Goal: Task Accomplishment & Management: Manage account settings

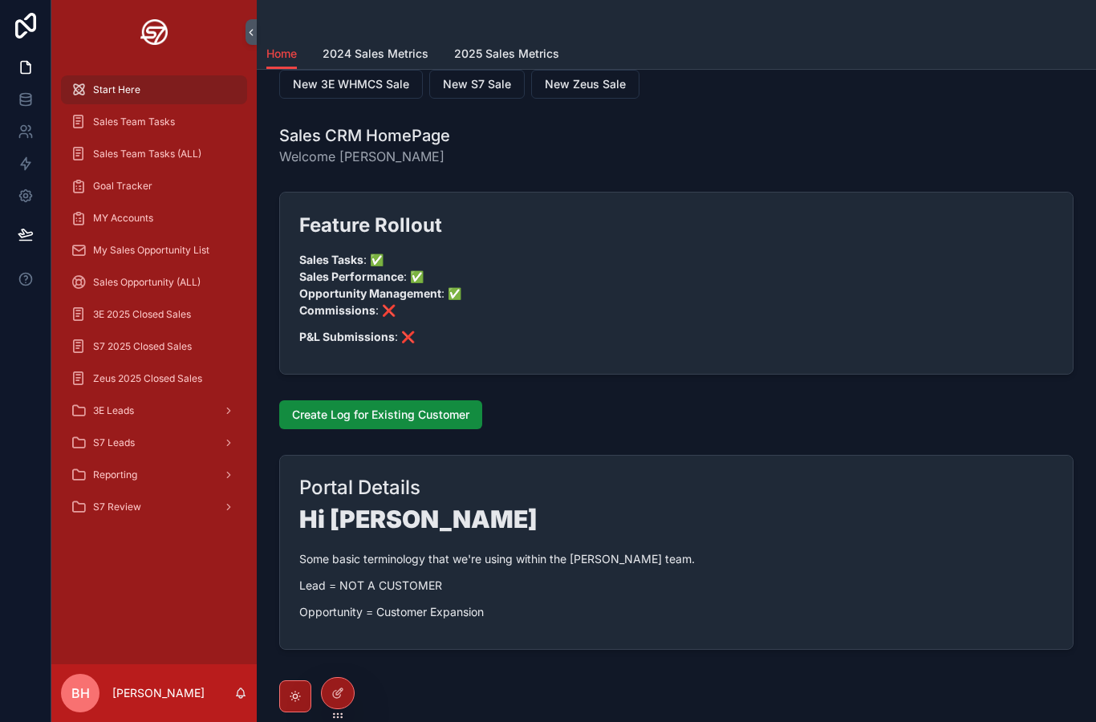
scroll to position [18, 0]
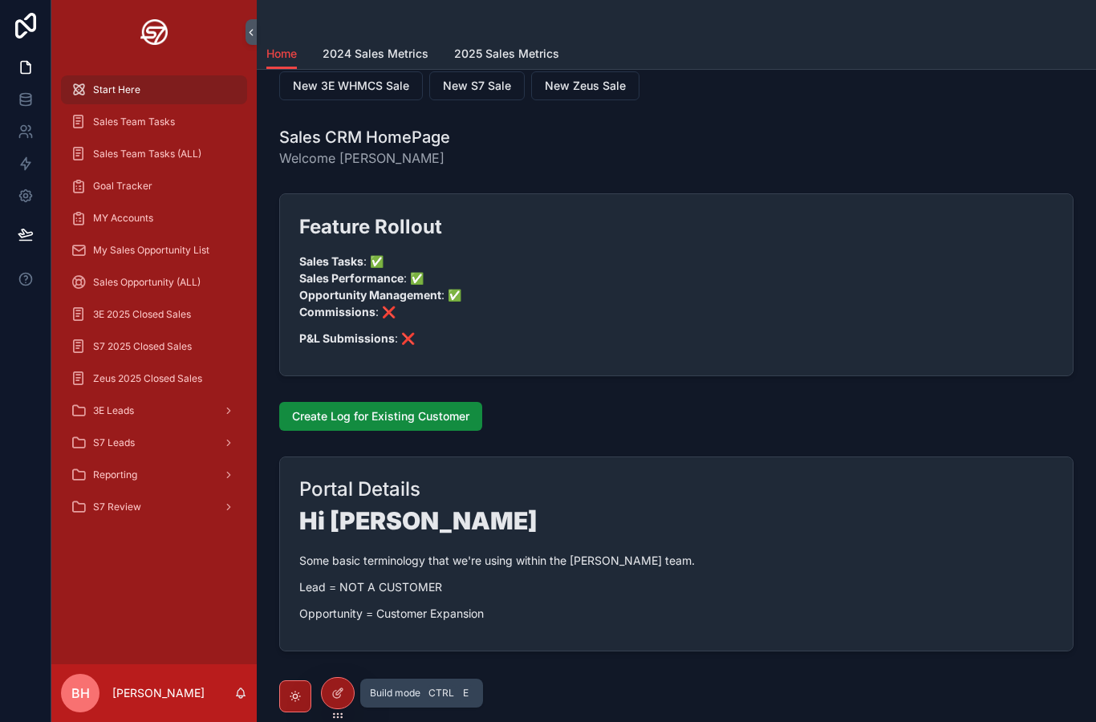
click at [329, 698] on div at bounding box center [338, 693] width 32 height 30
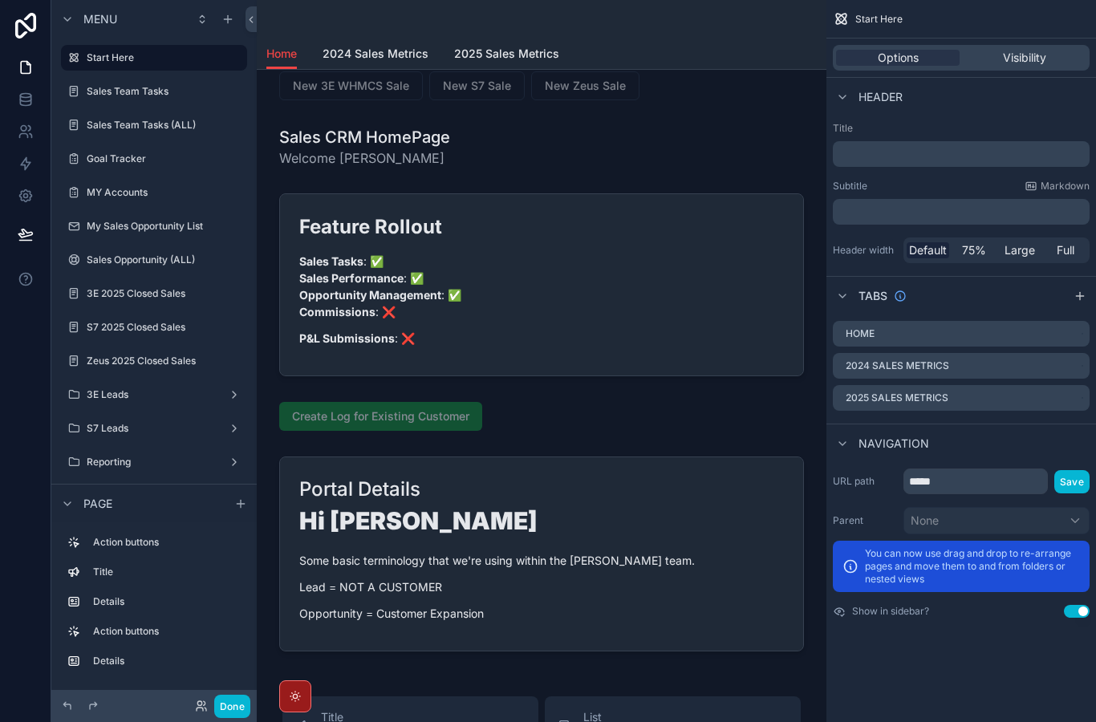
click at [0, 0] on icon "scrollable content" at bounding box center [0, 0] width 0 height 0
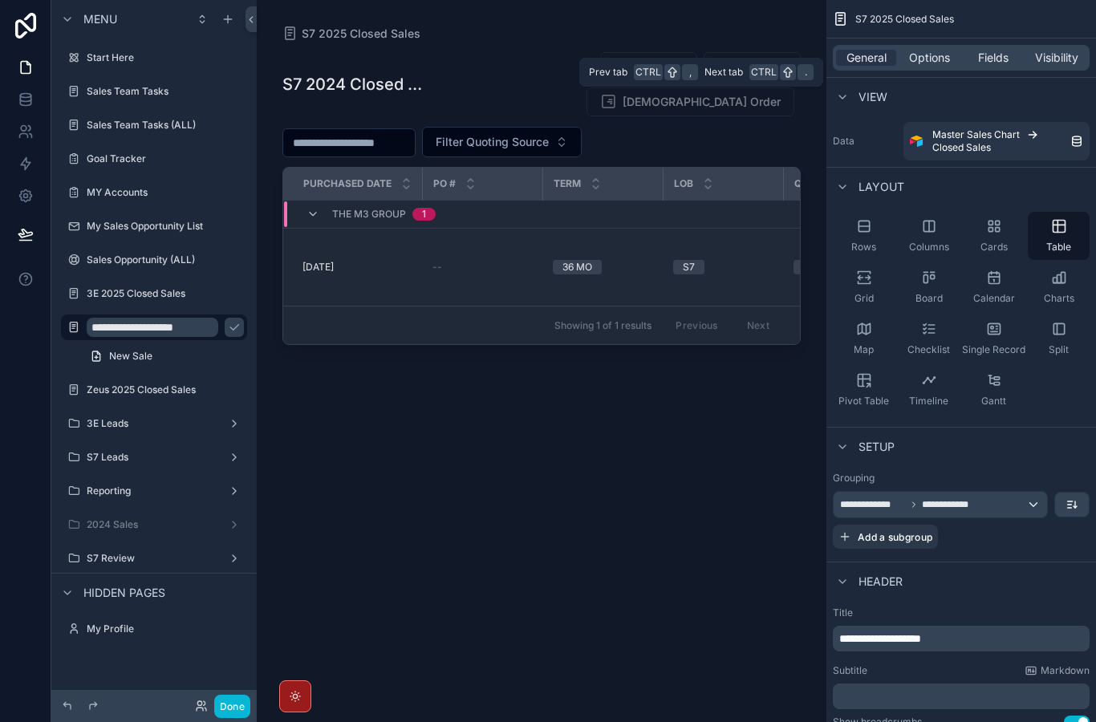
click at [1073, 51] on span "Visibility" at bounding box center [1056, 58] width 43 height 16
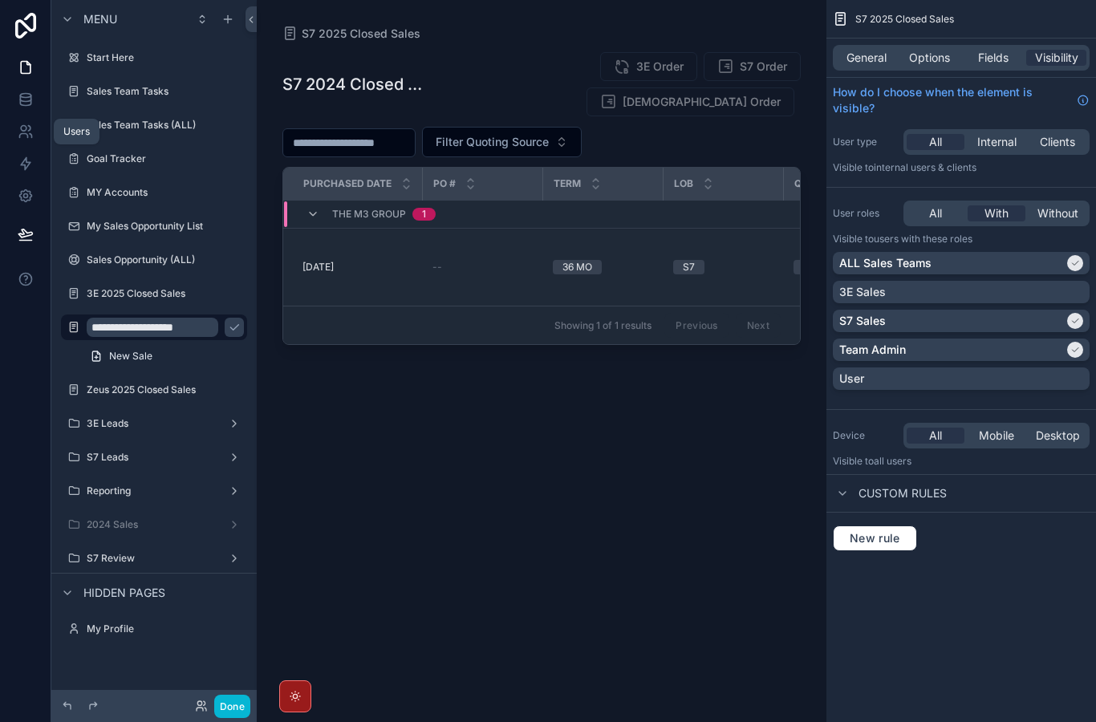
click at [67, 131] on div "Users" at bounding box center [76, 131] width 26 height 13
click at [10, 136] on link at bounding box center [25, 132] width 51 height 32
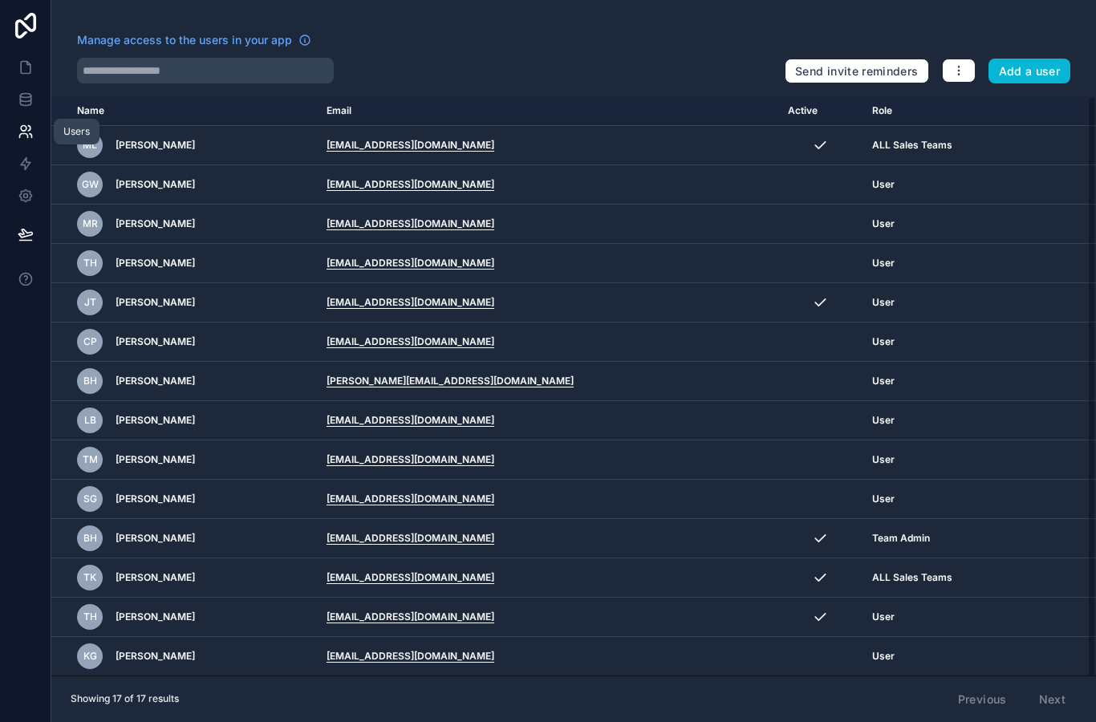
click at [26, 26] on icon at bounding box center [25, 26] width 21 height 26
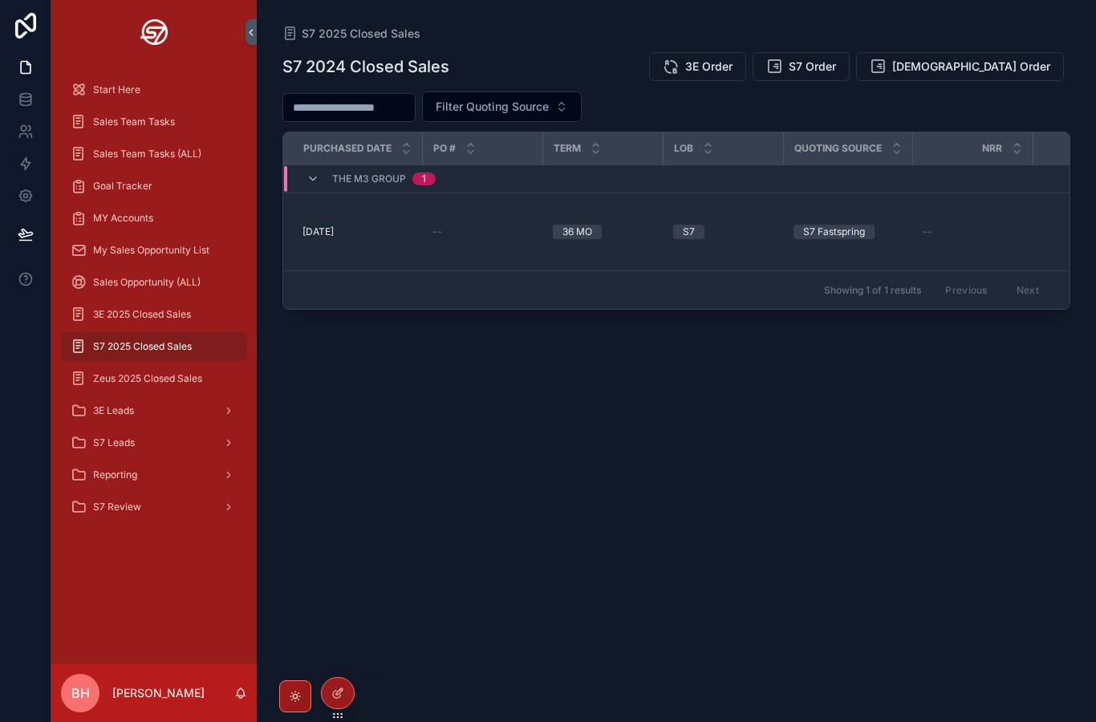
click at [105, 442] on span "S7 Leads" at bounding box center [114, 443] width 42 height 13
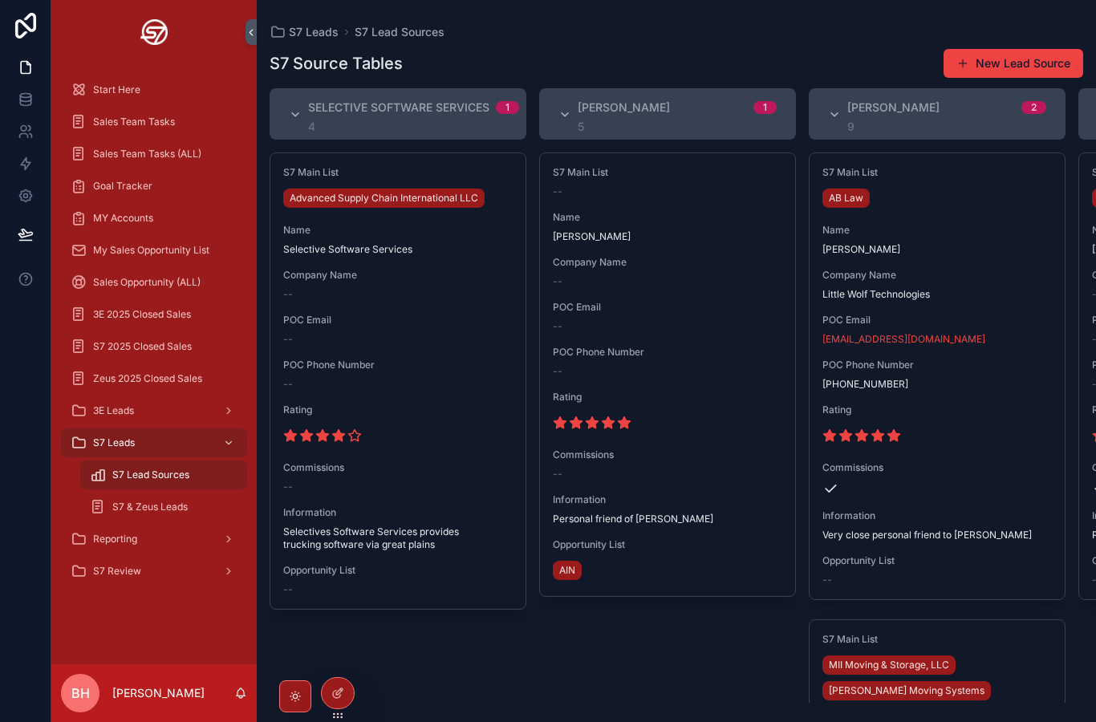
click at [171, 551] on div "Reporting" at bounding box center [154, 539] width 167 height 26
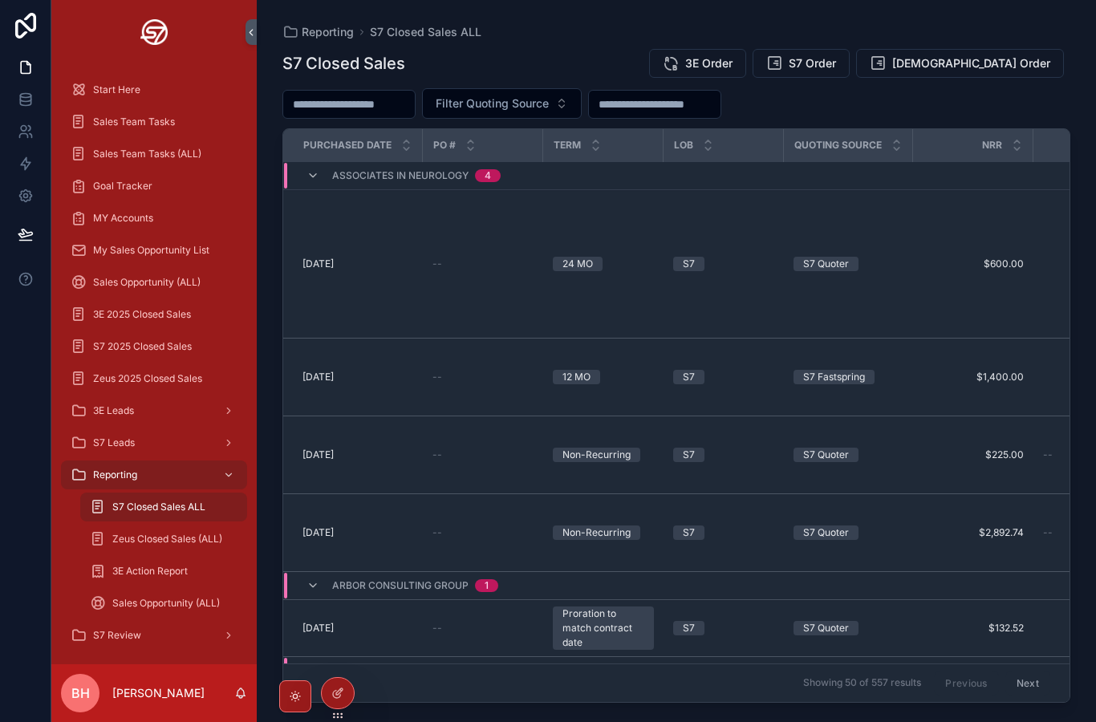
click at [217, 484] on div "scrollable content" at bounding box center [227, 475] width 21 height 26
click at [221, 481] on div "scrollable content" at bounding box center [227, 475] width 21 height 26
click at [222, 478] on div "scrollable content" at bounding box center [227, 475] width 21 height 26
click at [219, 477] on div "scrollable content" at bounding box center [227, 475] width 21 height 26
click at [336, 688] on icon at bounding box center [337, 693] width 13 height 13
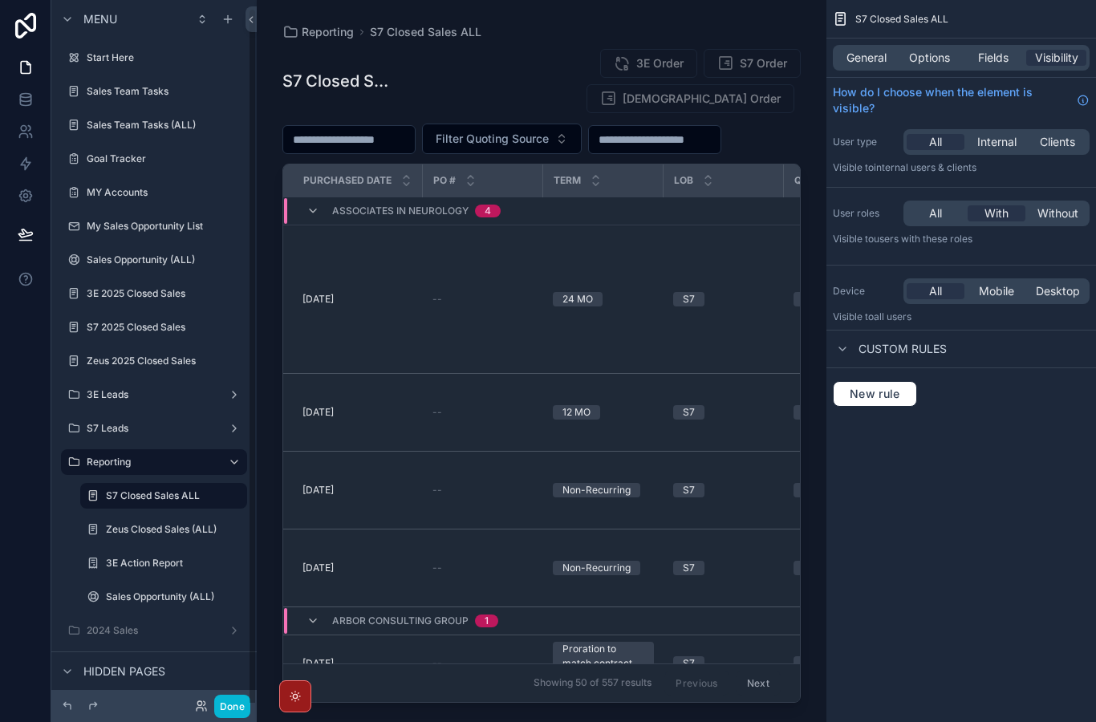
scroll to position [8, 0]
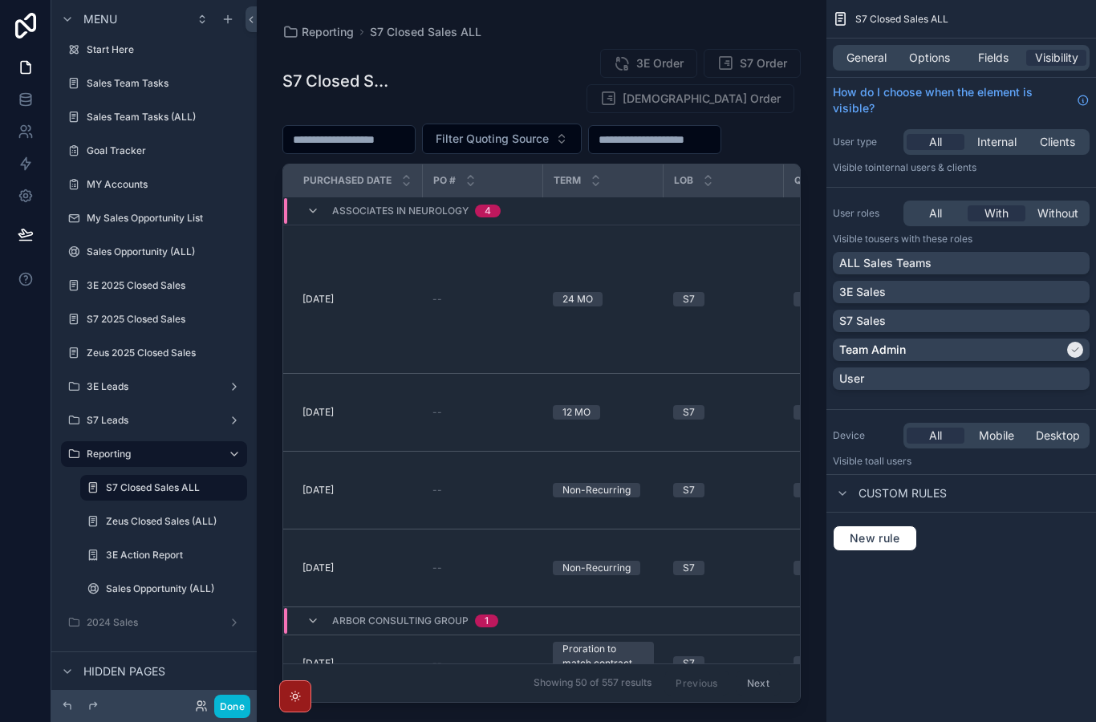
click at [1002, 255] on div "ALL Sales Teams" at bounding box center [961, 263] width 244 height 16
click at [233, 715] on button "Done" at bounding box center [232, 706] width 36 height 23
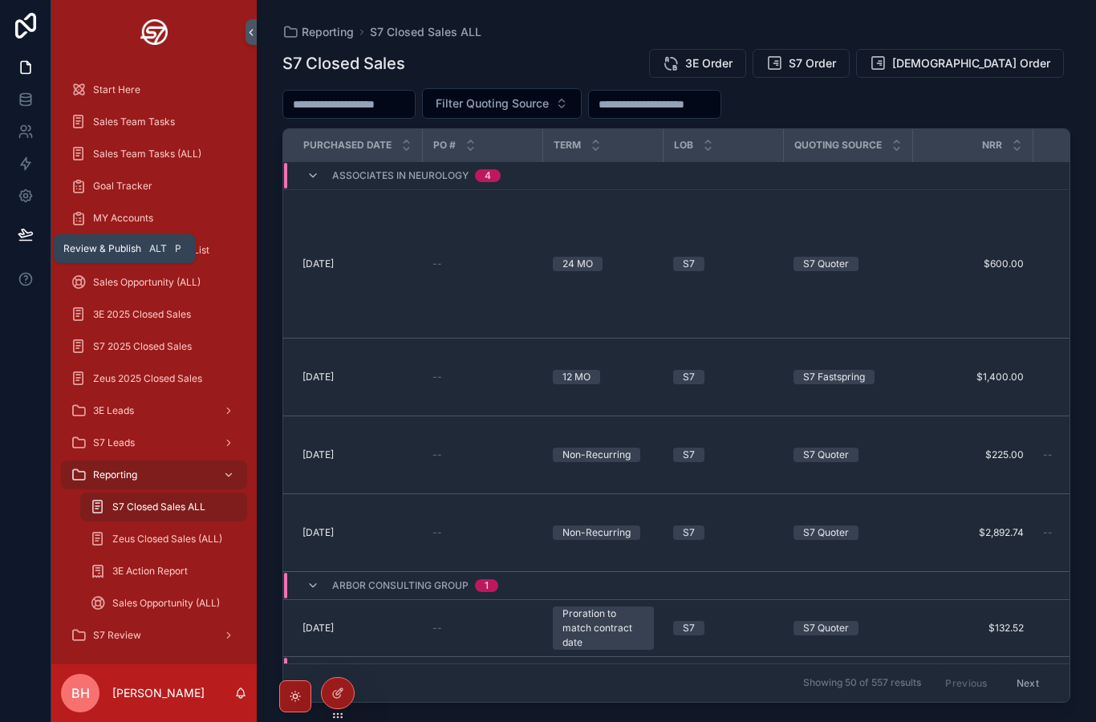
click at [106, 242] on span "Review & Publish" at bounding box center [102, 248] width 78 height 13
click at [17, 212] on button at bounding box center [25, 234] width 35 height 45
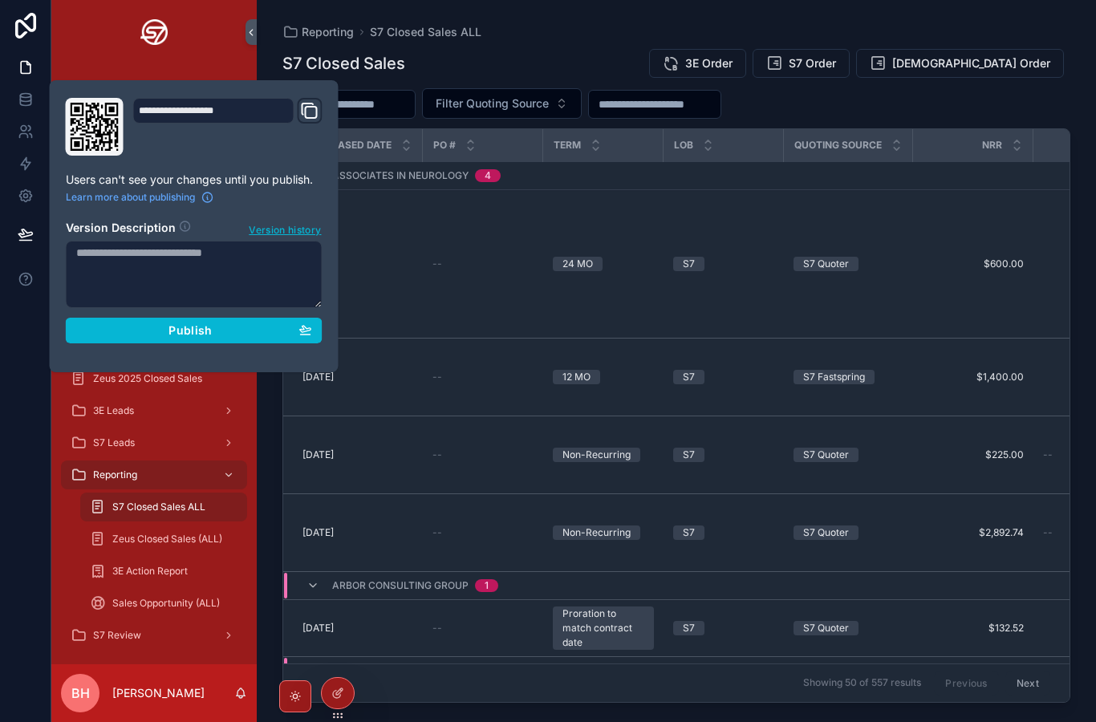
click at [186, 325] on span "Publish" at bounding box center [190, 330] width 43 height 14
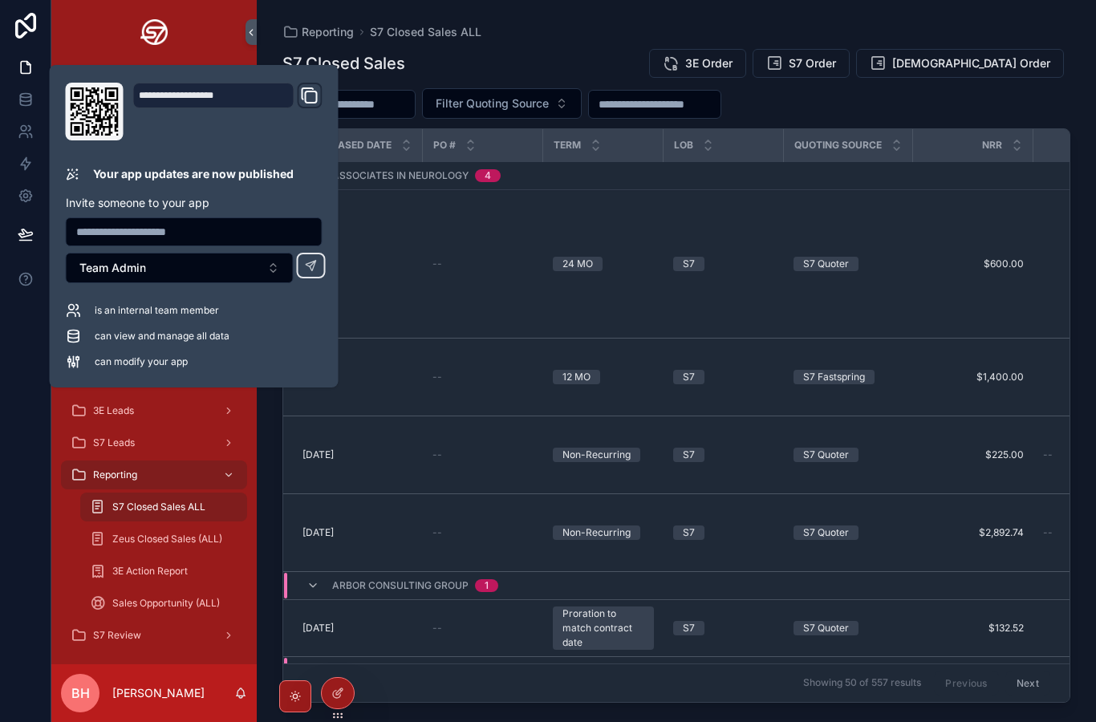
click at [233, 477] on icon "scrollable content" at bounding box center [228, 474] width 11 height 11
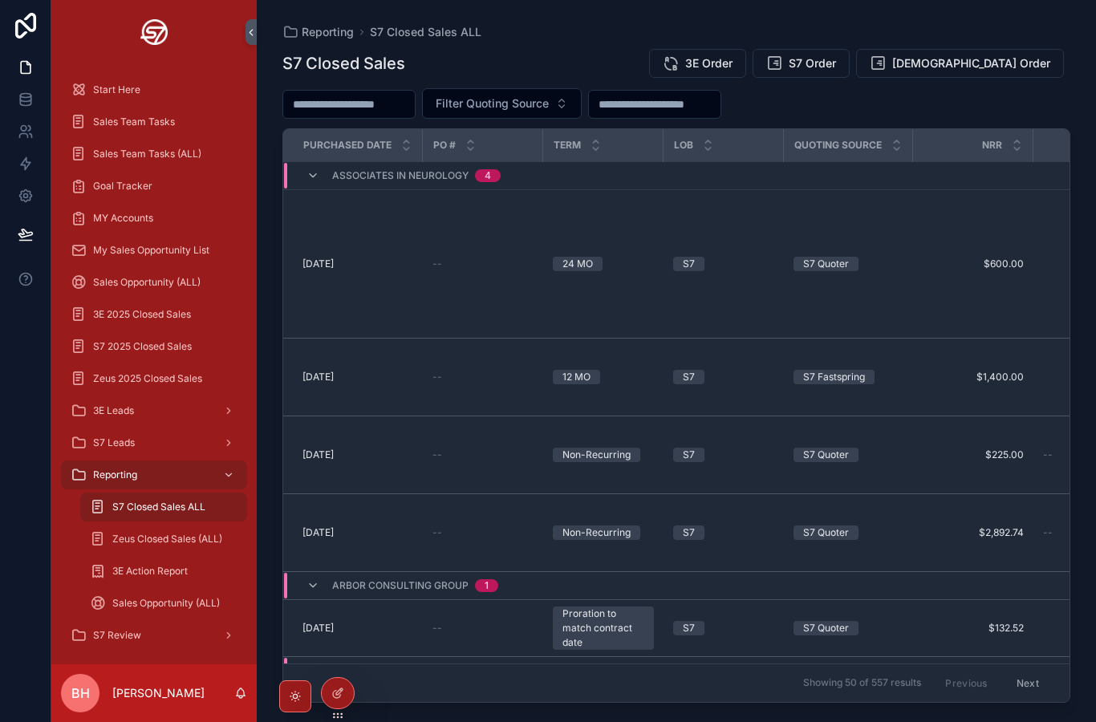
click at [159, 353] on div "S7 2025 Closed Sales" at bounding box center [154, 347] width 167 height 26
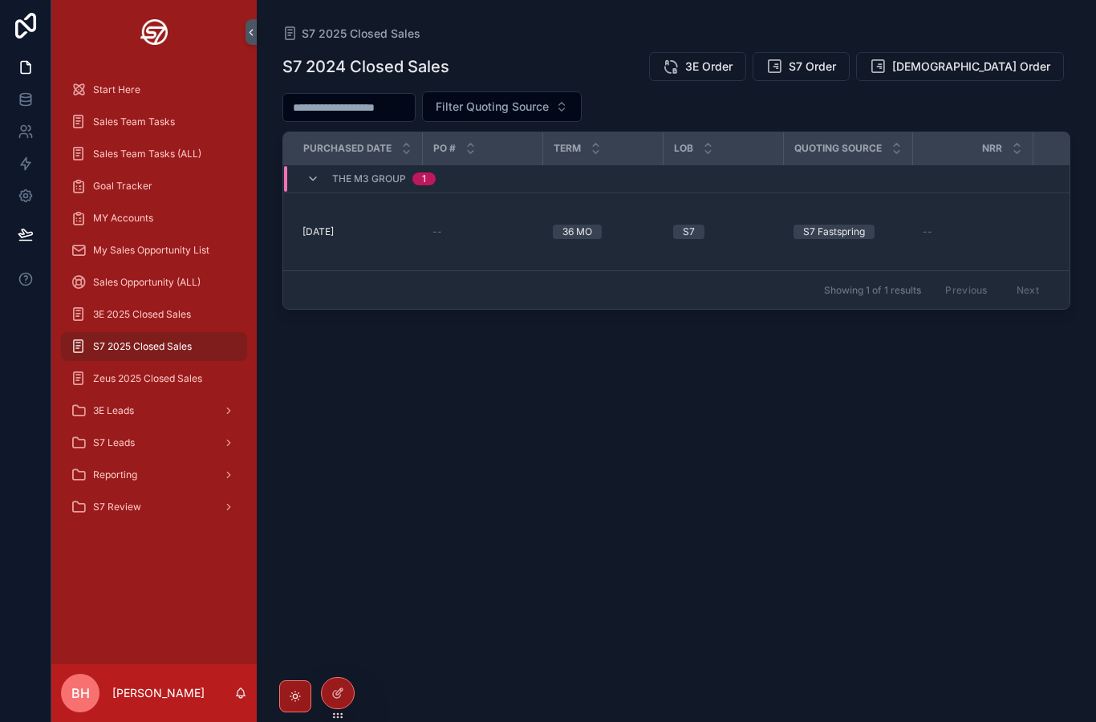
click at [150, 470] on div "Reporting" at bounding box center [154, 475] width 167 height 26
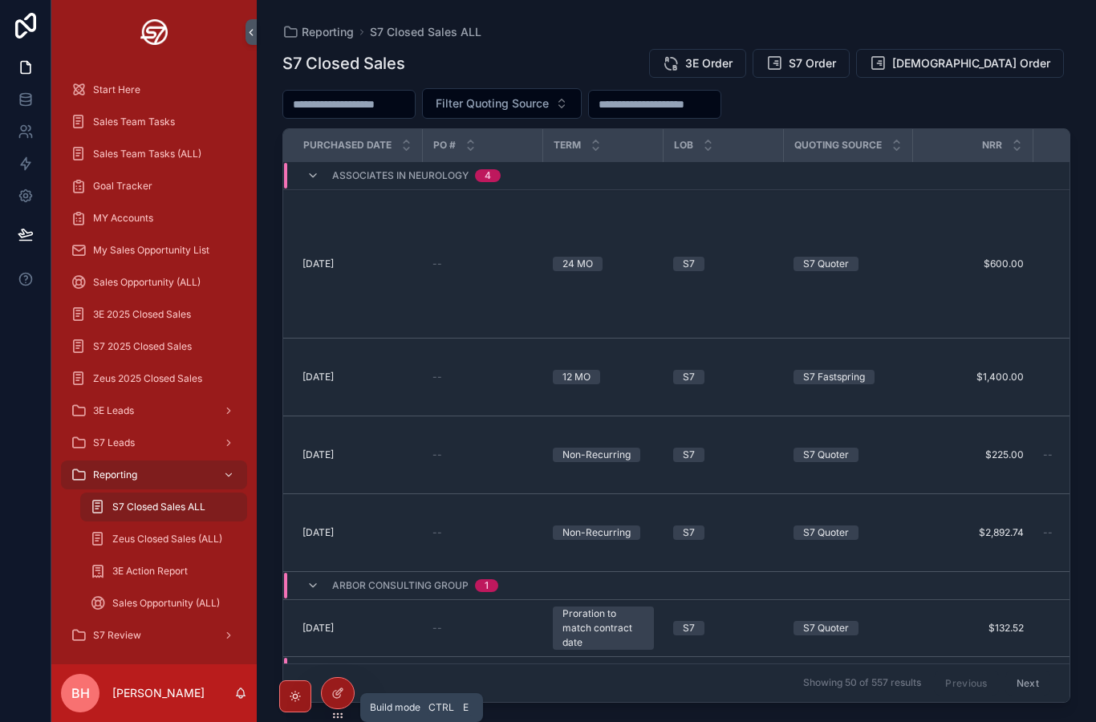
click at [342, 700] on div at bounding box center [338, 693] width 32 height 30
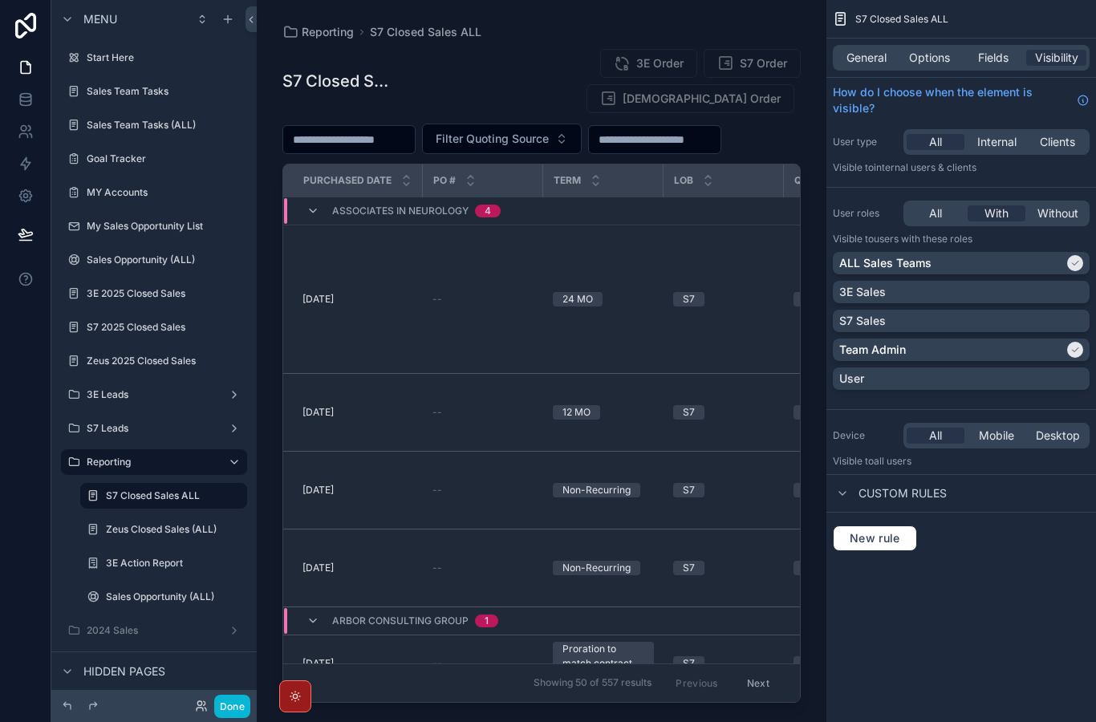
scroll to position [8, 0]
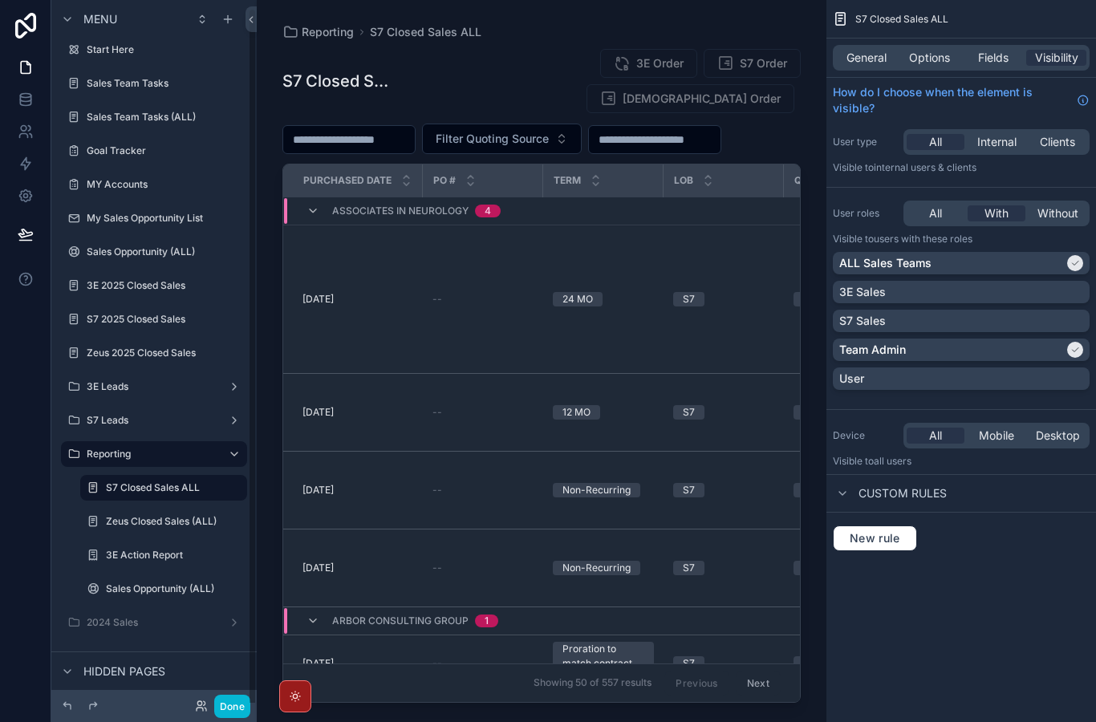
click at [0, 0] on icon "scrollable content" at bounding box center [0, 0] width 0 height 0
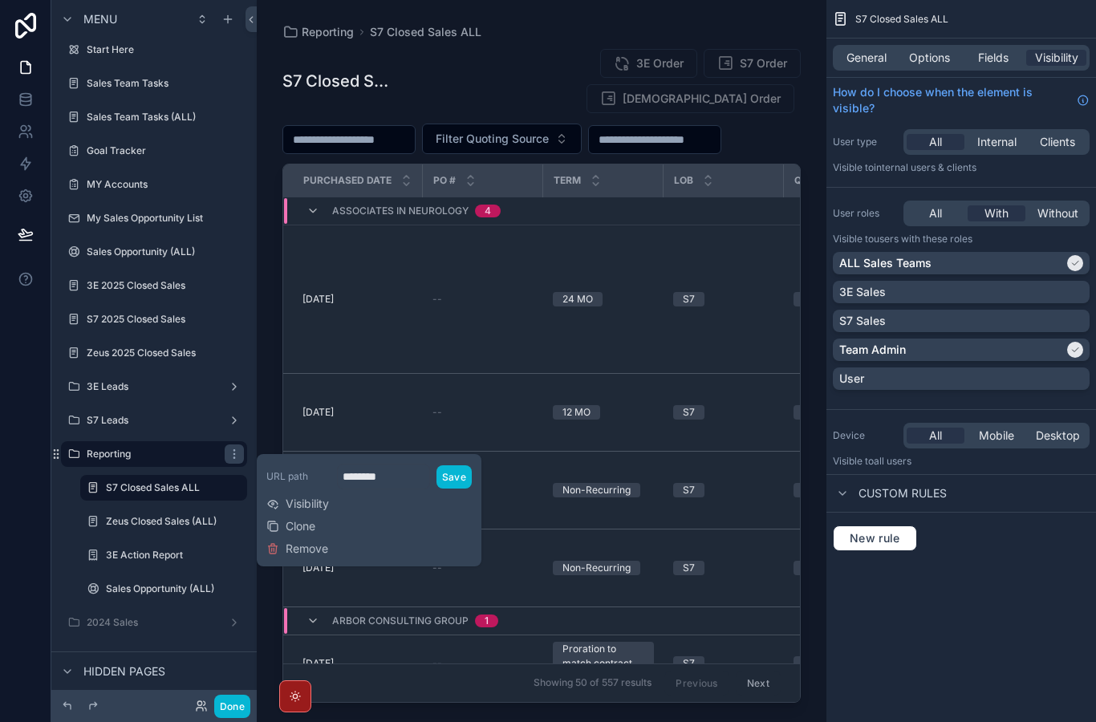
click at [341, 461] on div "URL path ******** Save Visibility Clone Remove" at bounding box center [368, 511] width 205 height 100
click at [315, 496] on span "Visibility" at bounding box center [307, 504] width 43 height 16
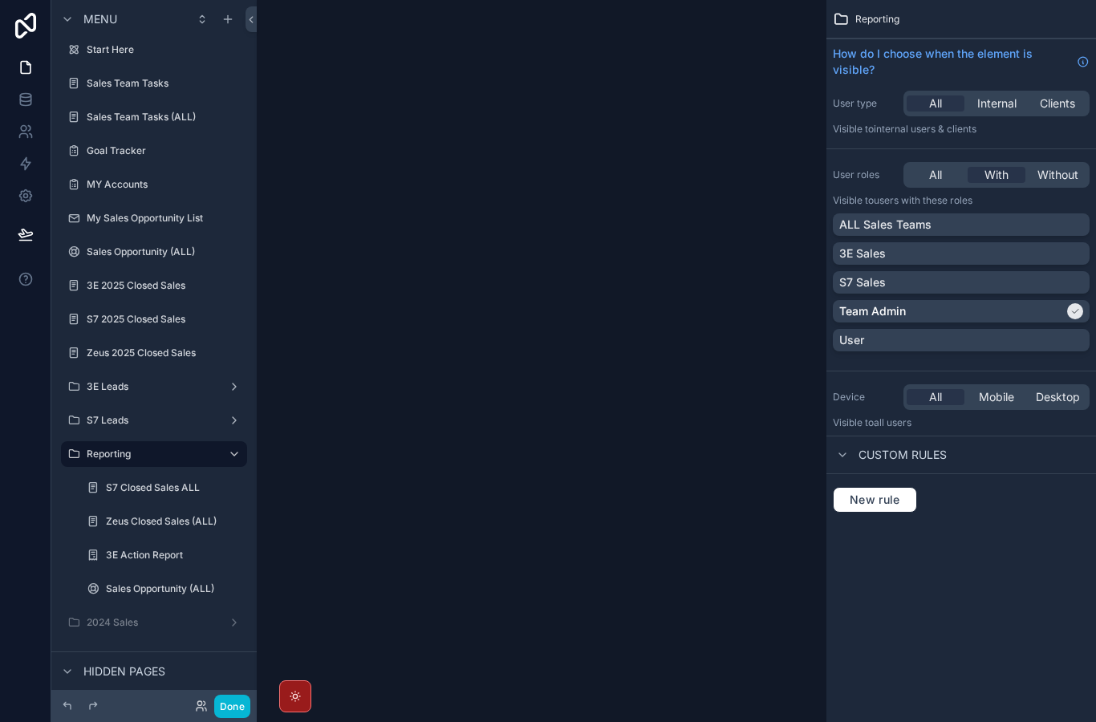
scroll to position [77, 0]
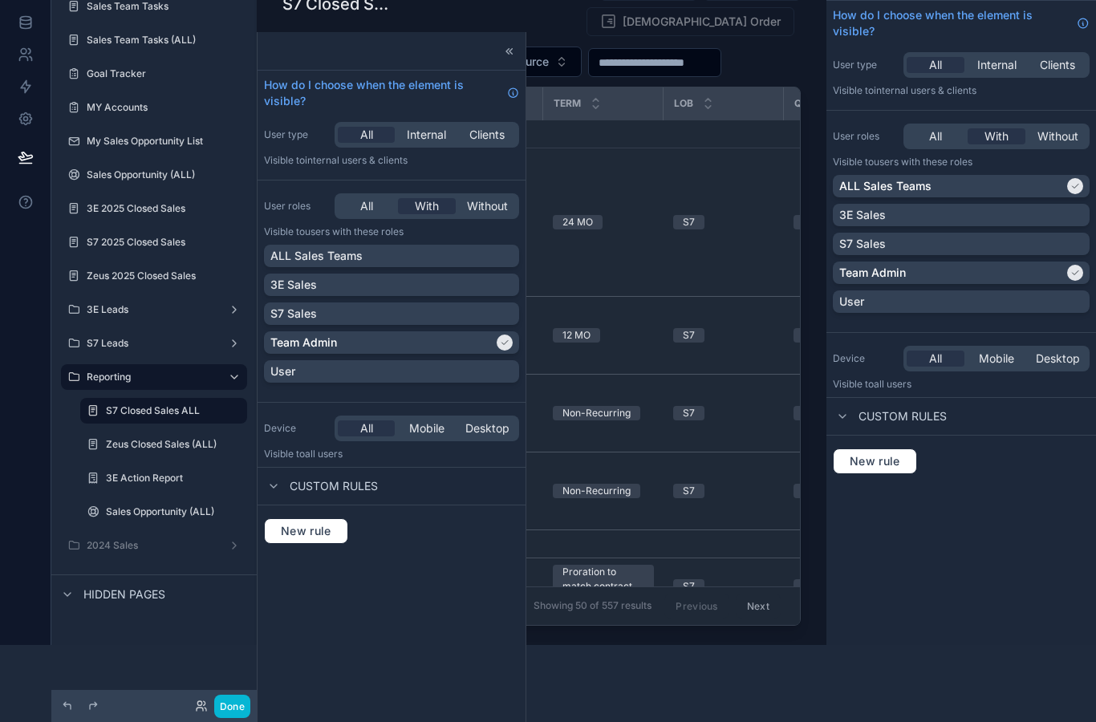
click at [416, 248] on div "ALL Sales Teams" at bounding box center [391, 256] width 242 height 16
click at [238, 707] on button "Done" at bounding box center [232, 706] width 36 height 23
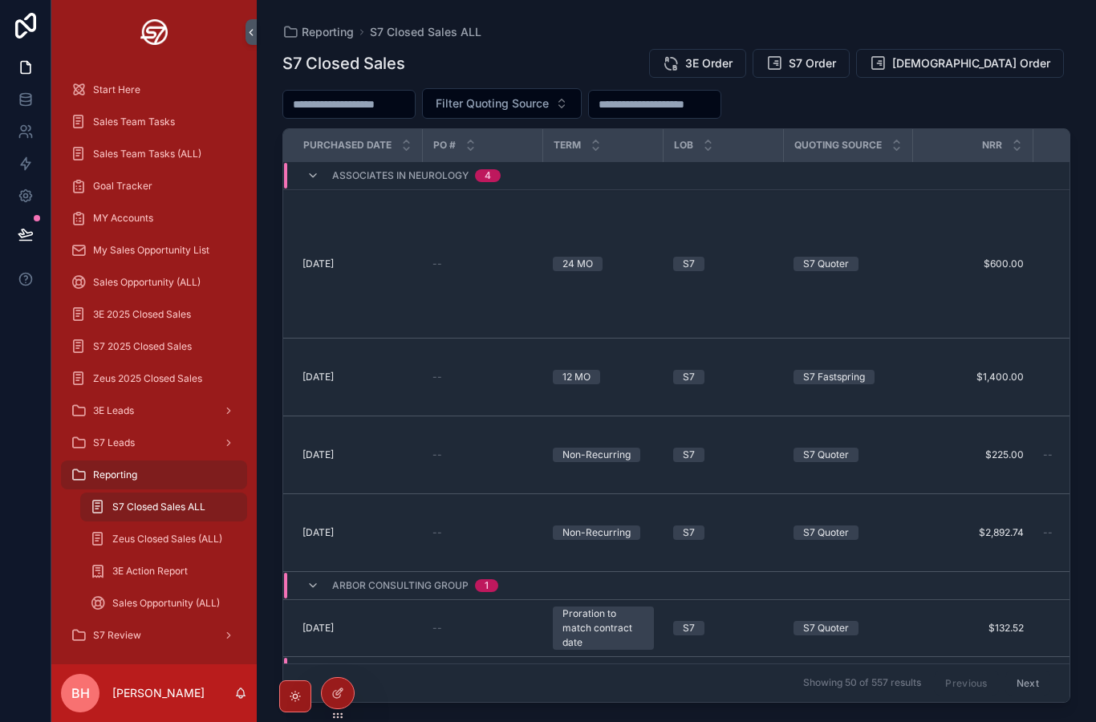
scroll to position [0, 0]
click at [30, 241] on icon at bounding box center [25, 241] width 12 height 0
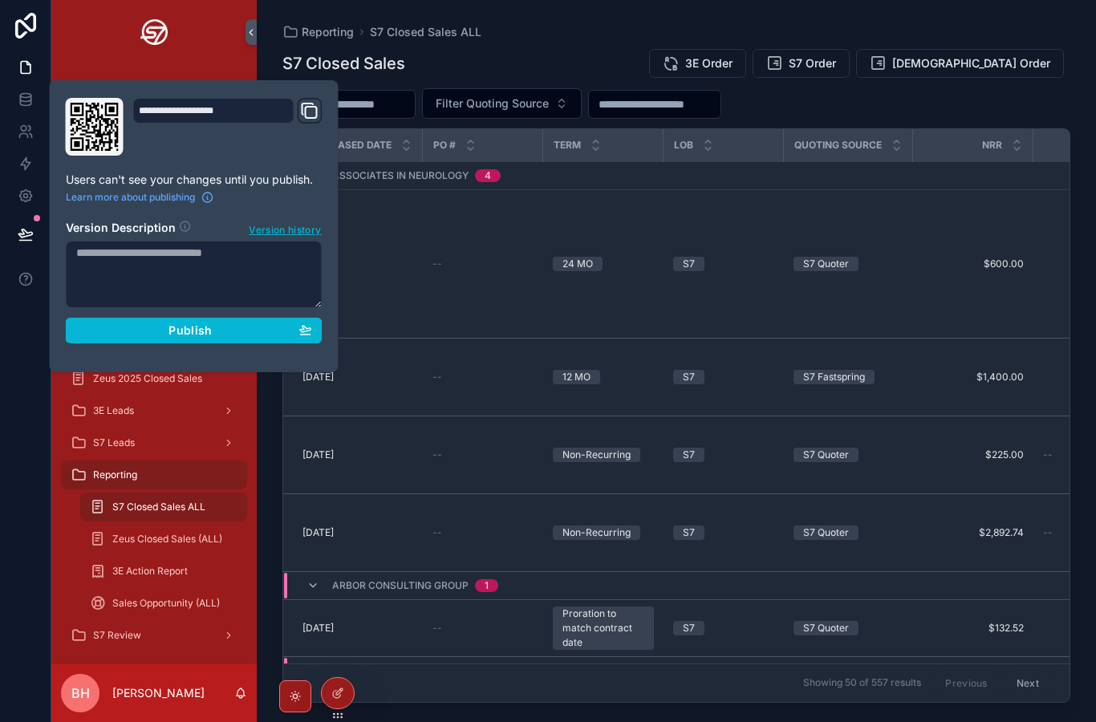
click at [182, 318] on button "Publish" at bounding box center [194, 331] width 257 height 26
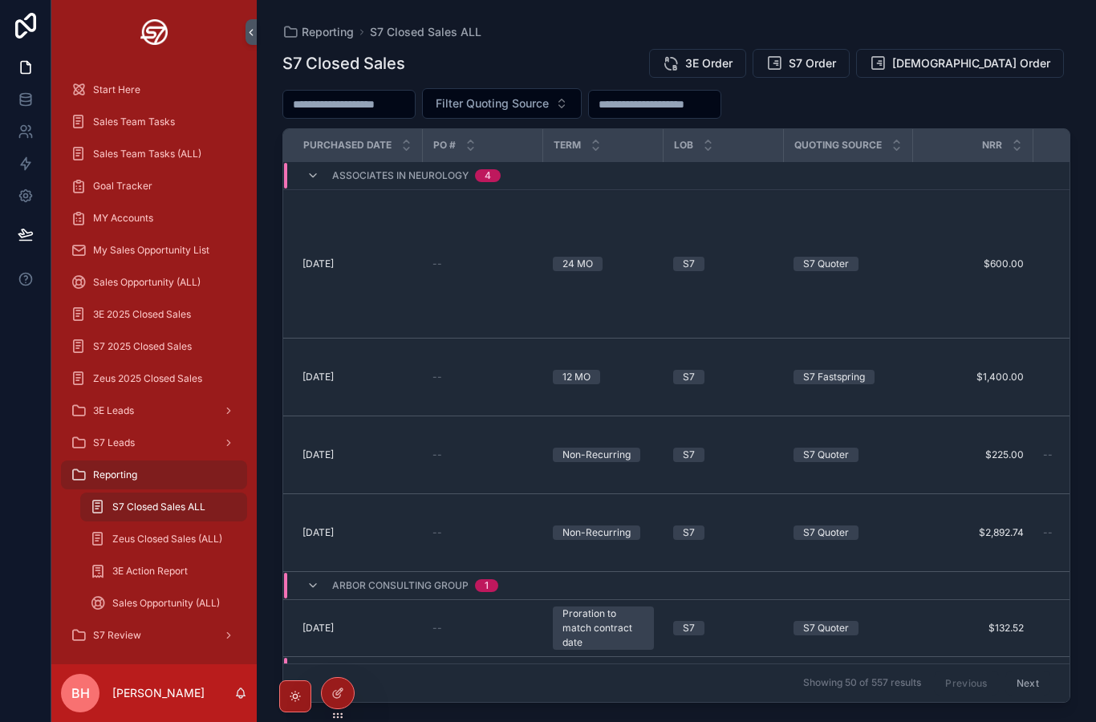
click at [335, 689] on icon at bounding box center [337, 693] width 13 height 13
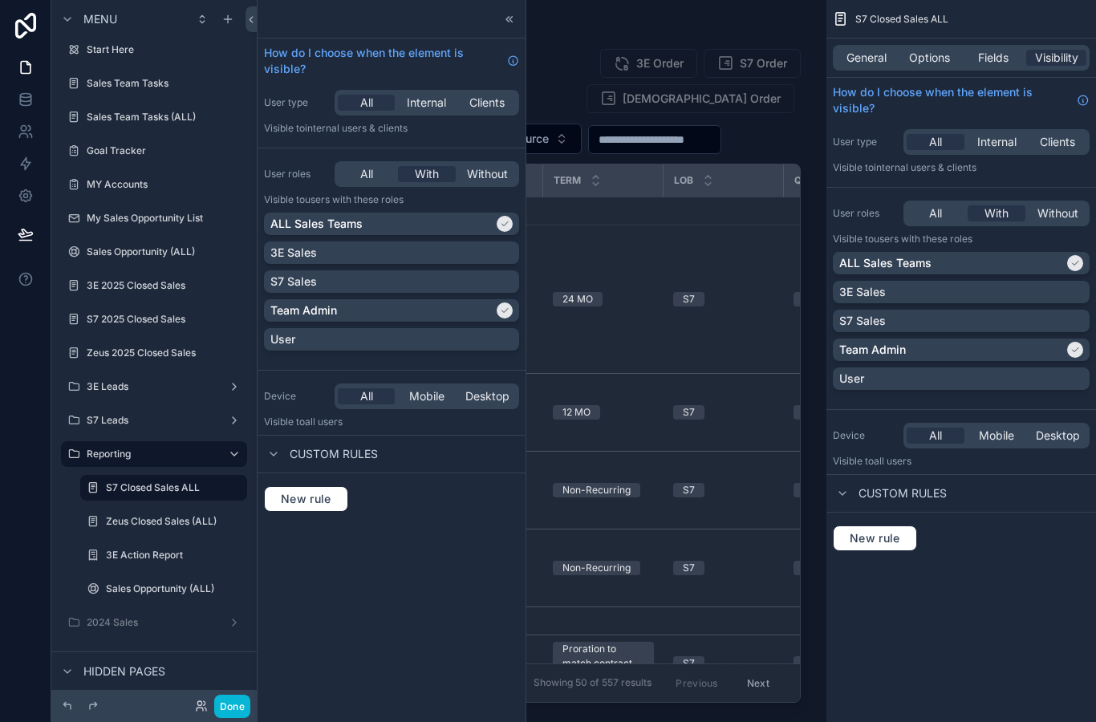
click at [984, 65] on span "Fields" at bounding box center [993, 58] width 30 height 16
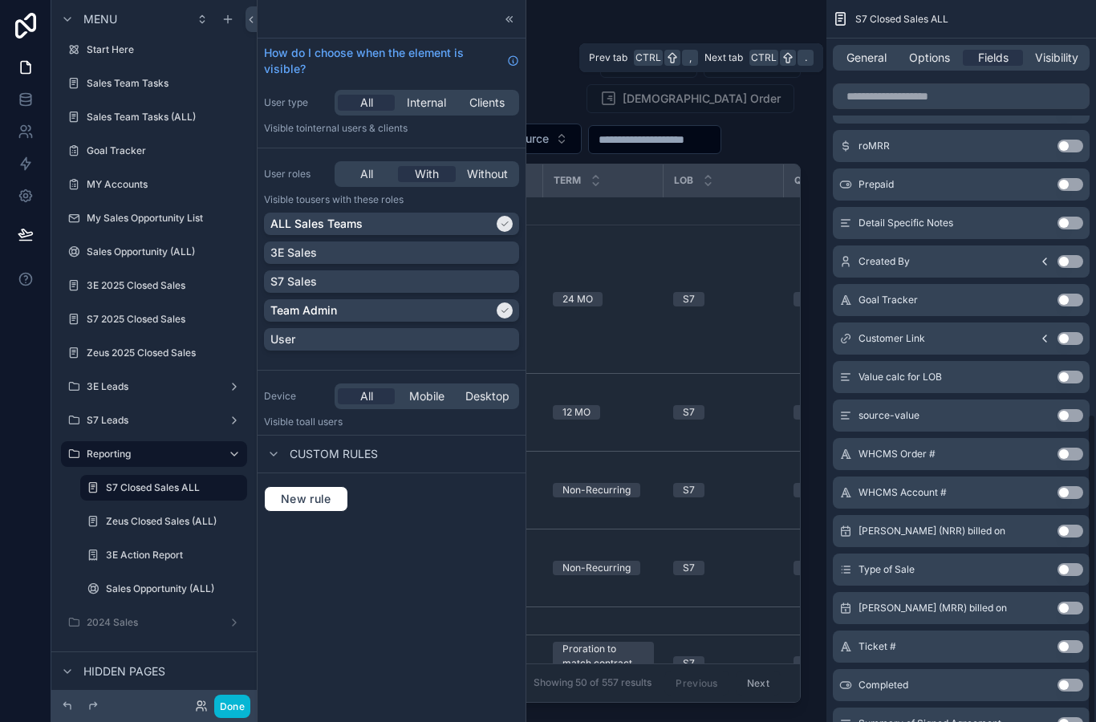
scroll to position [872, 0]
click at [1069, 654] on button "Use setting" at bounding box center [1071, 648] width 26 height 13
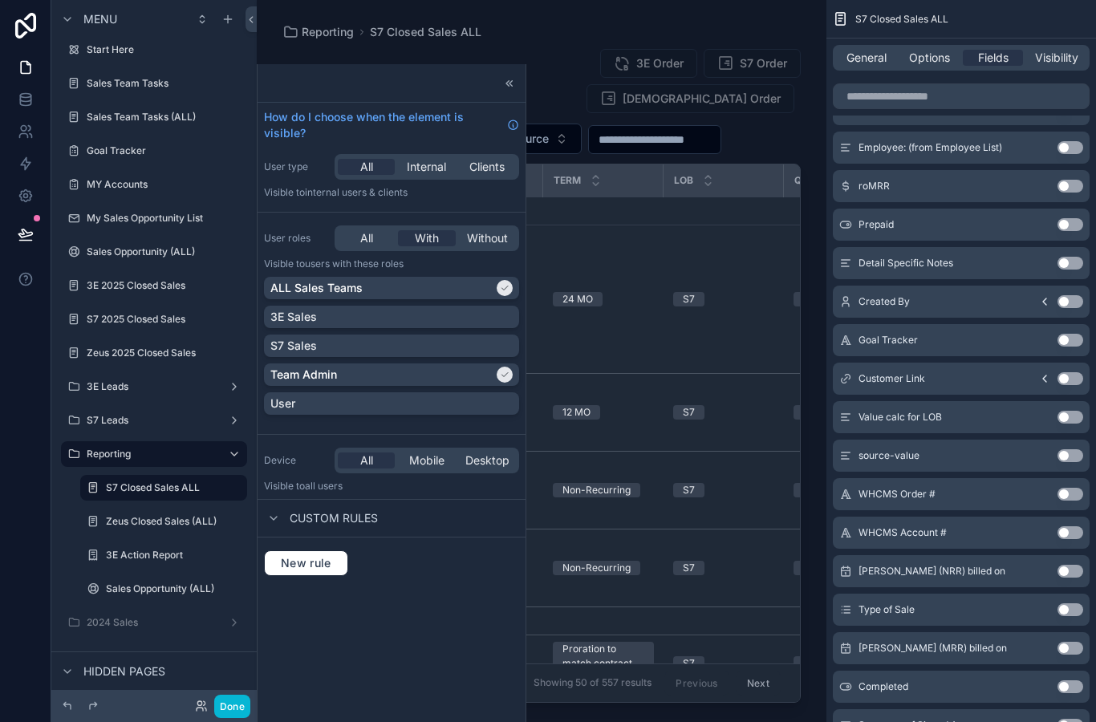
click at [231, 716] on button "Done" at bounding box center [232, 706] width 36 height 23
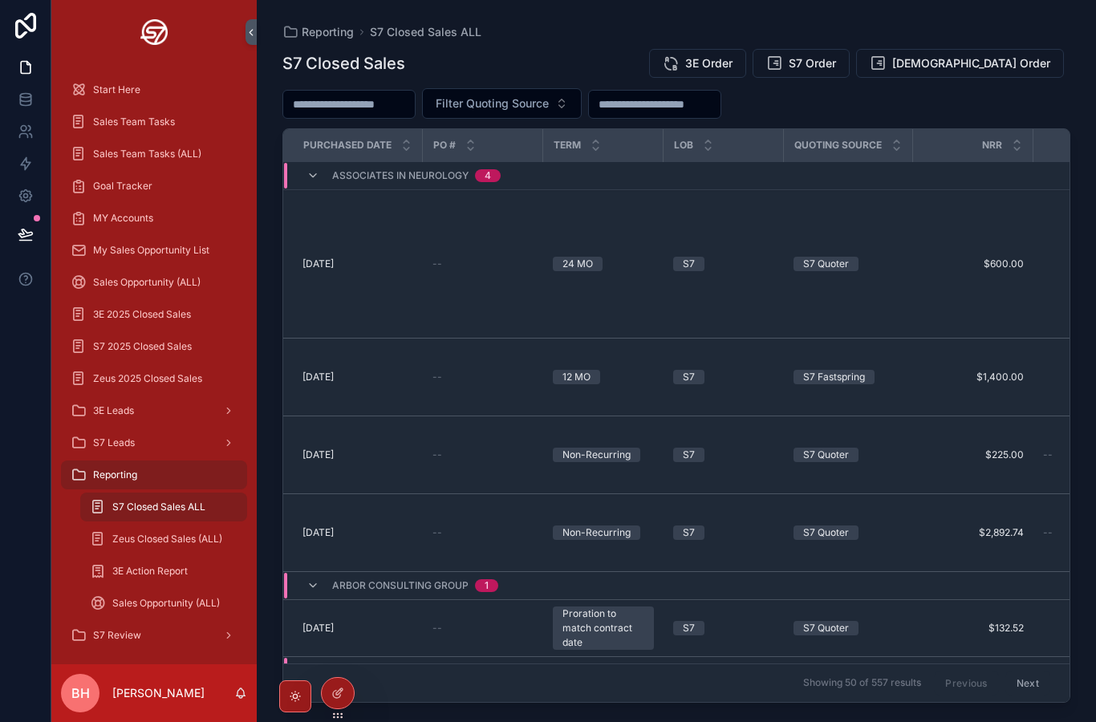
click at [38, 215] on div at bounding box center [37, 218] width 6 height 6
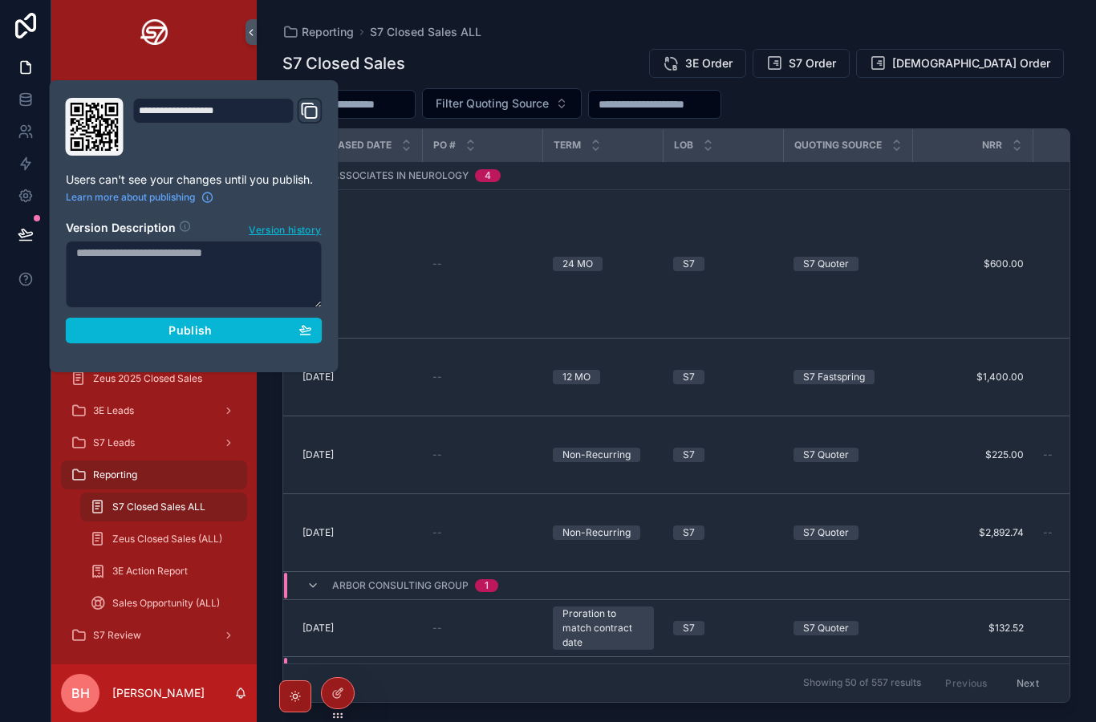
click at [155, 318] on button "Publish" at bounding box center [194, 331] width 257 height 26
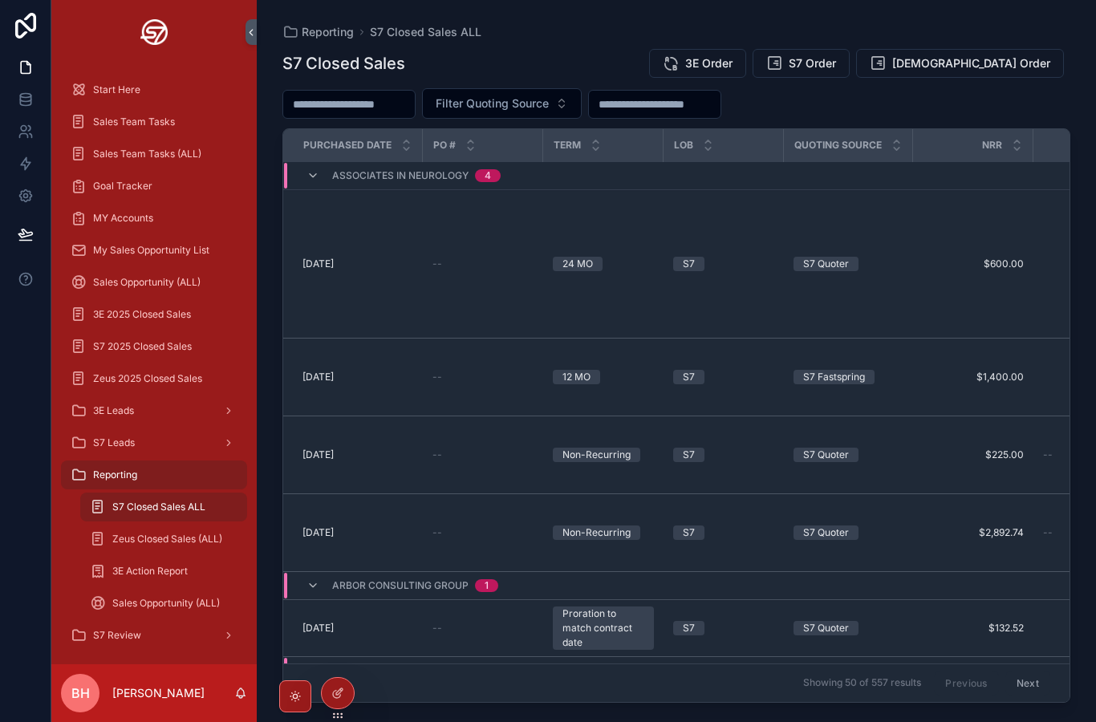
click at [327, 449] on span "[DATE]" at bounding box center [318, 455] width 31 height 13
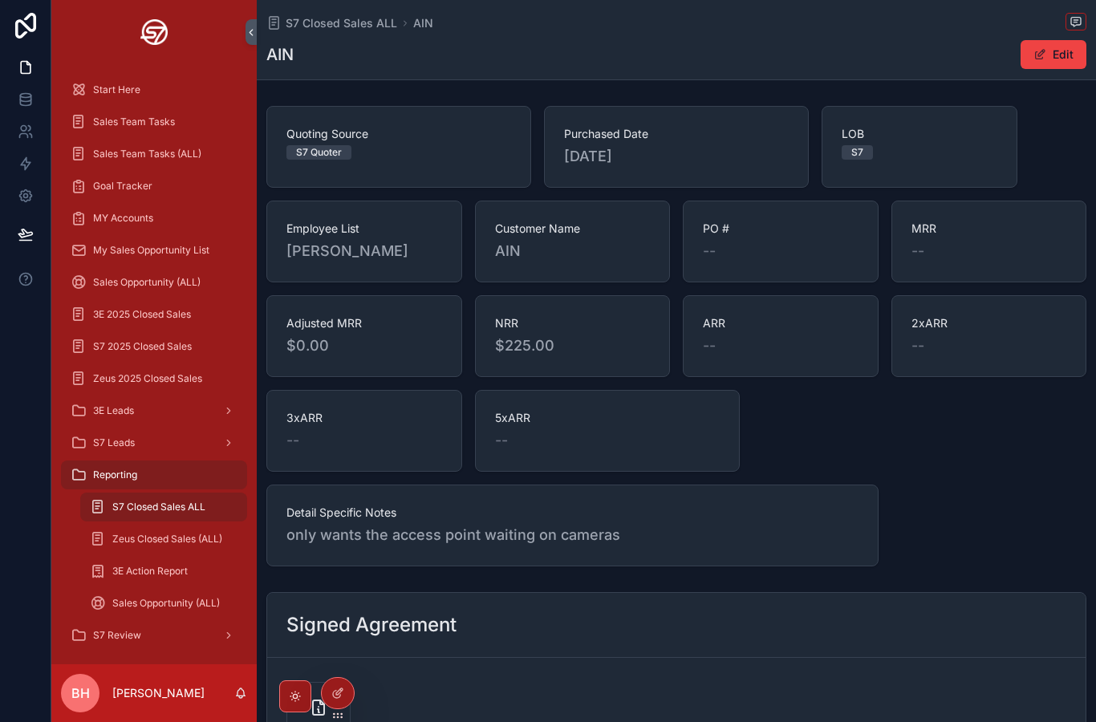
click at [1047, 61] on button "Edit" at bounding box center [1054, 54] width 66 height 29
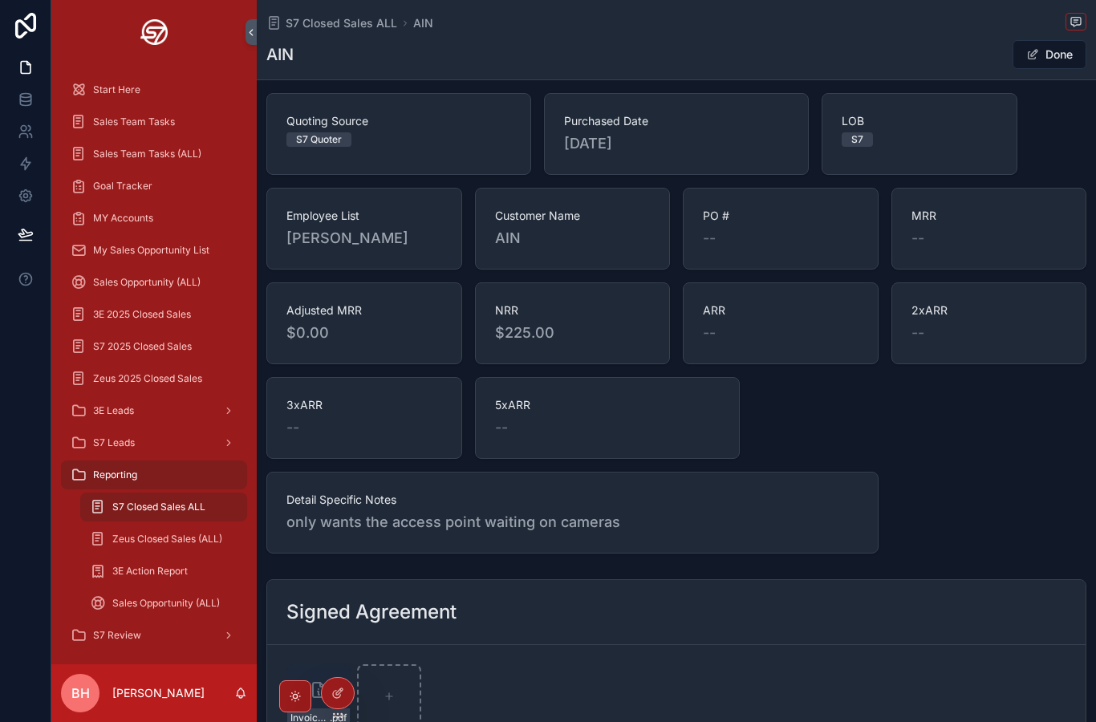
scroll to position [32, 0]
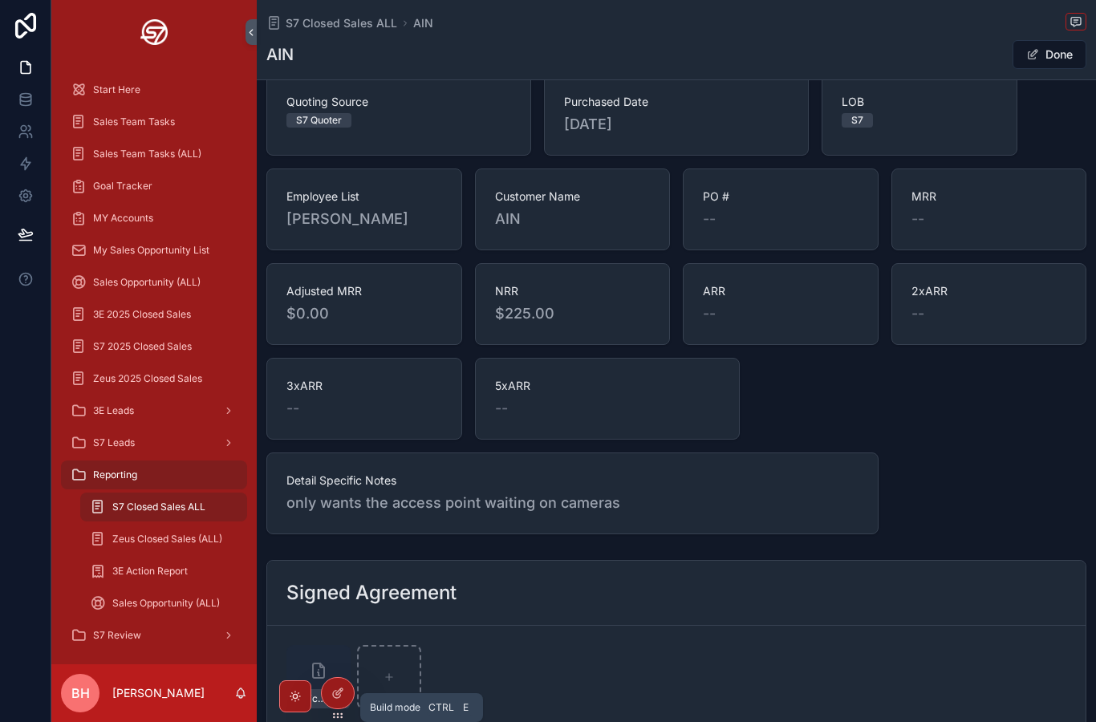
click at [329, 692] on div at bounding box center [338, 693] width 32 height 30
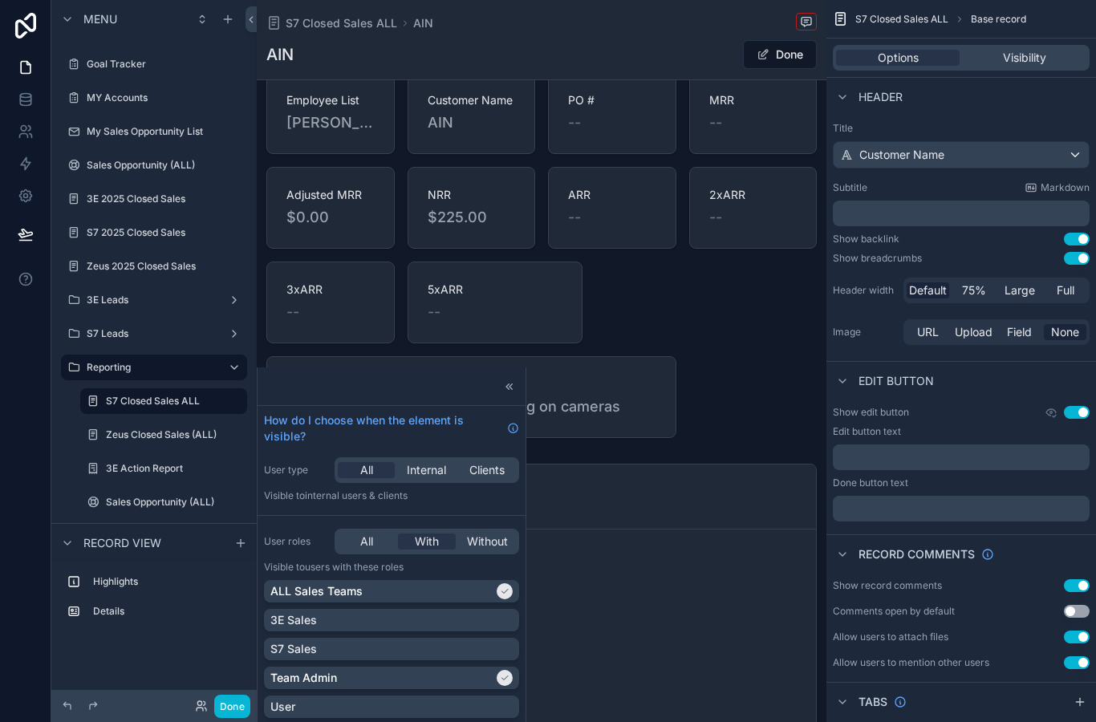
scroll to position [129, 0]
click at [758, 306] on div "scrollable content" at bounding box center [542, 206] width 570 height 473
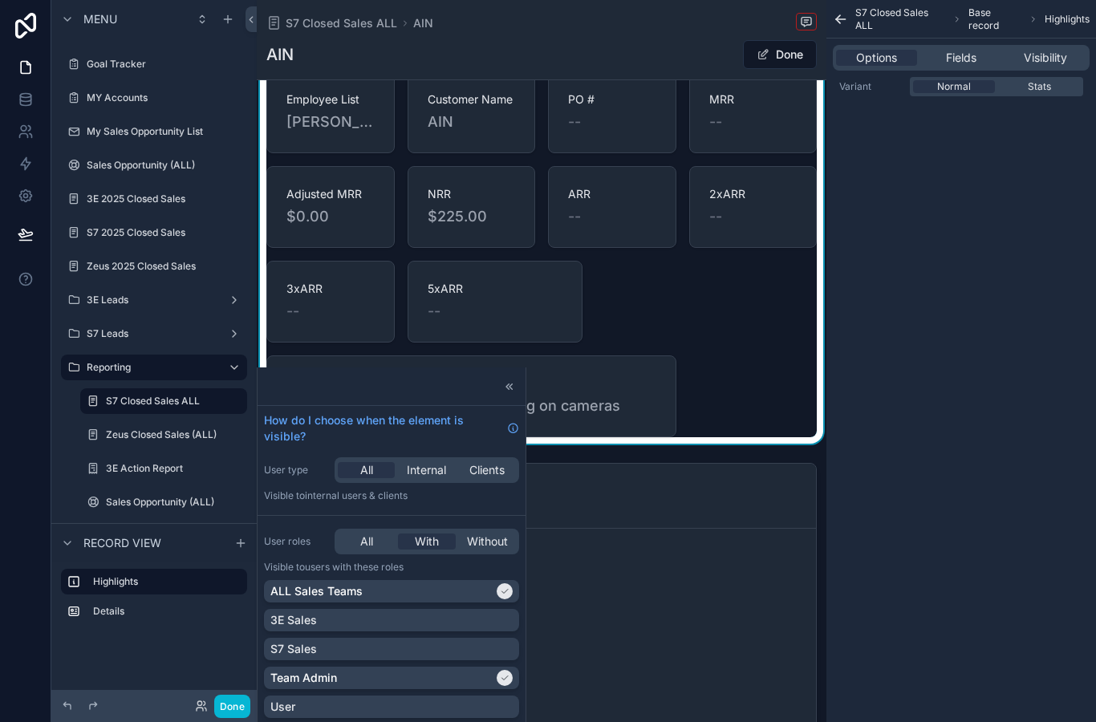
click at [970, 50] on span "Fields" at bounding box center [961, 58] width 30 height 16
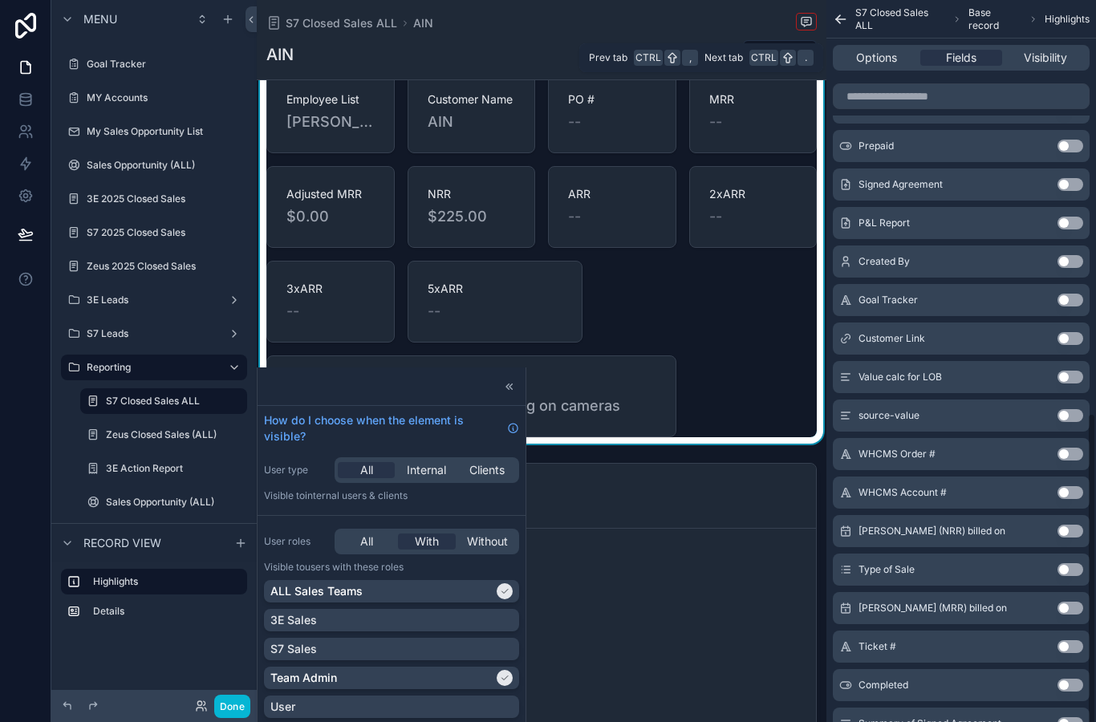
scroll to position [868, 0]
click at [1072, 642] on button "Use setting" at bounding box center [1071, 648] width 26 height 13
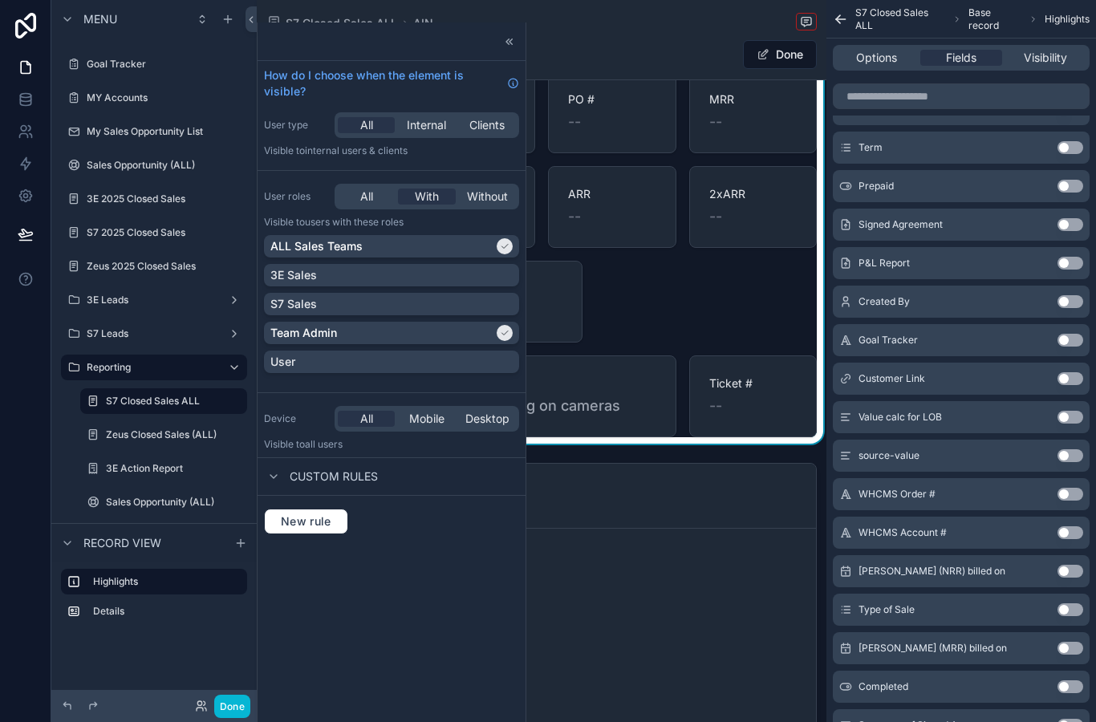
click at [711, 284] on div "Quoting Source S7 Quoter Purchased Date [DATE] LOB S7 Employee List [PERSON_NAM…" at bounding box center [541, 207] width 551 height 461
click at [237, 709] on button "Done" at bounding box center [232, 706] width 36 height 23
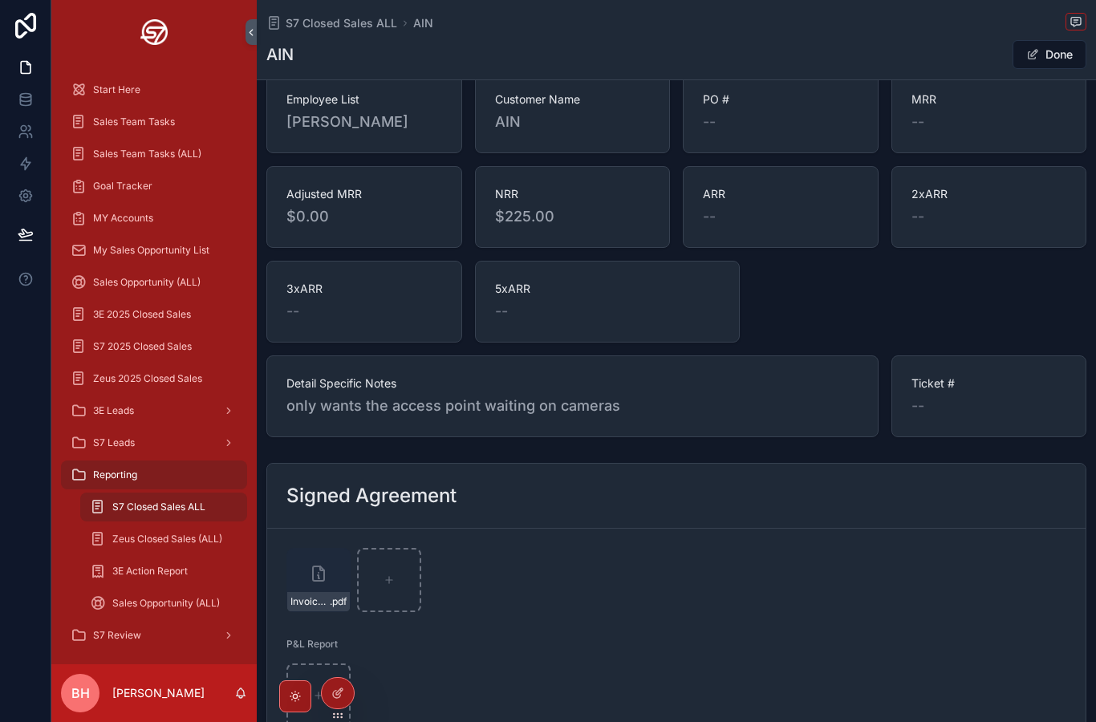
click at [22, 241] on icon at bounding box center [25, 241] width 12 height 0
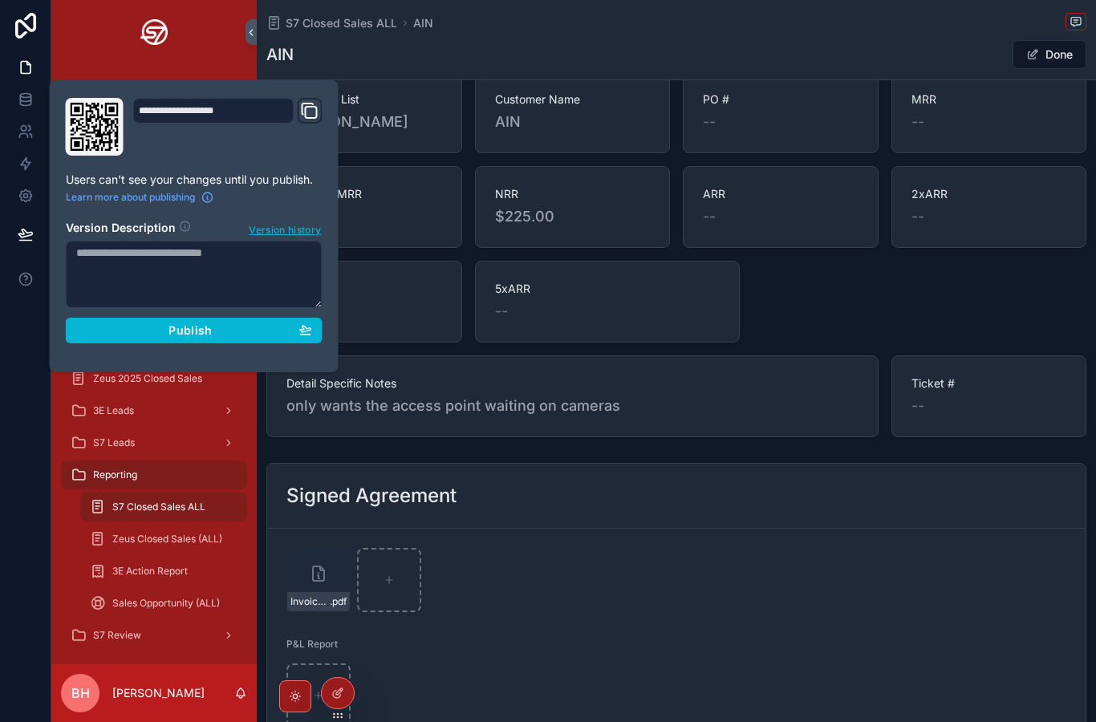
click at [175, 323] on span "Publish" at bounding box center [190, 330] width 43 height 14
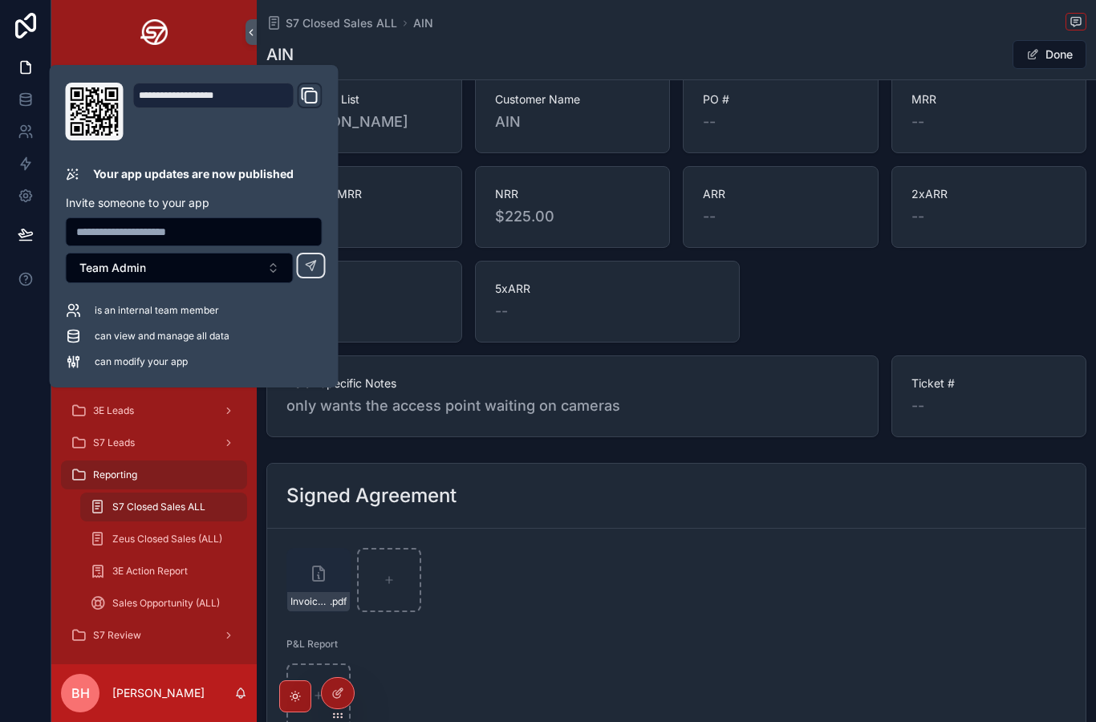
click at [161, 501] on span "S7 Closed Sales ALL" at bounding box center [158, 507] width 93 height 13
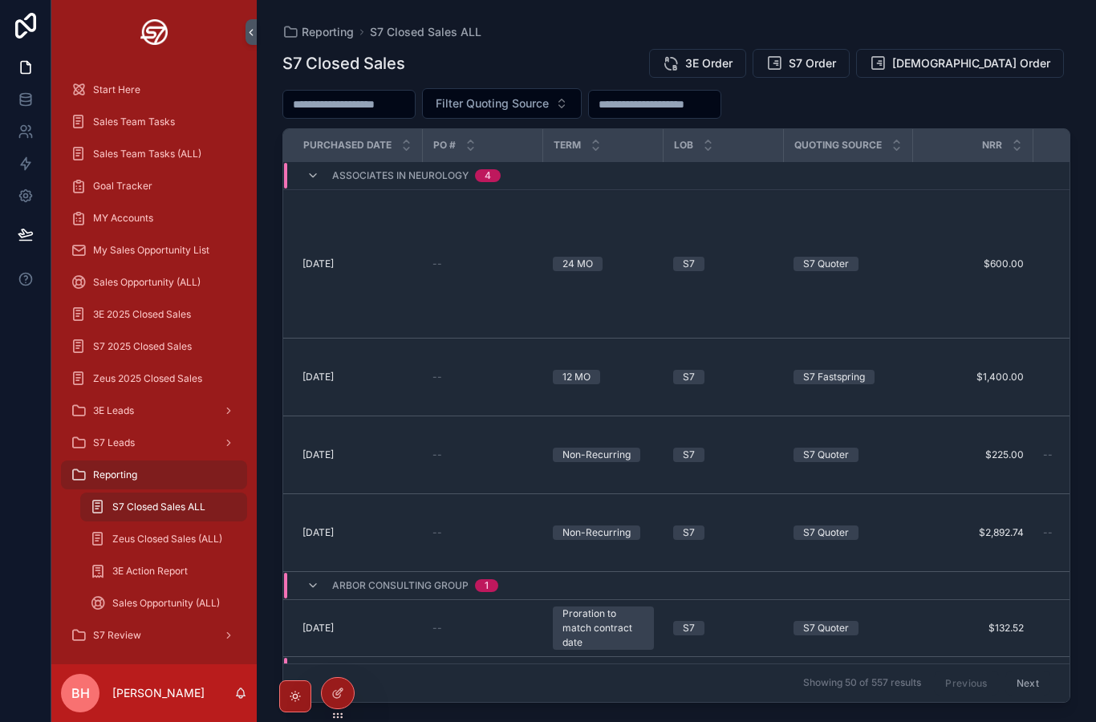
click at [159, 526] on div "Zeus Closed Sales (ALL)" at bounding box center [164, 539] width 148 height 26
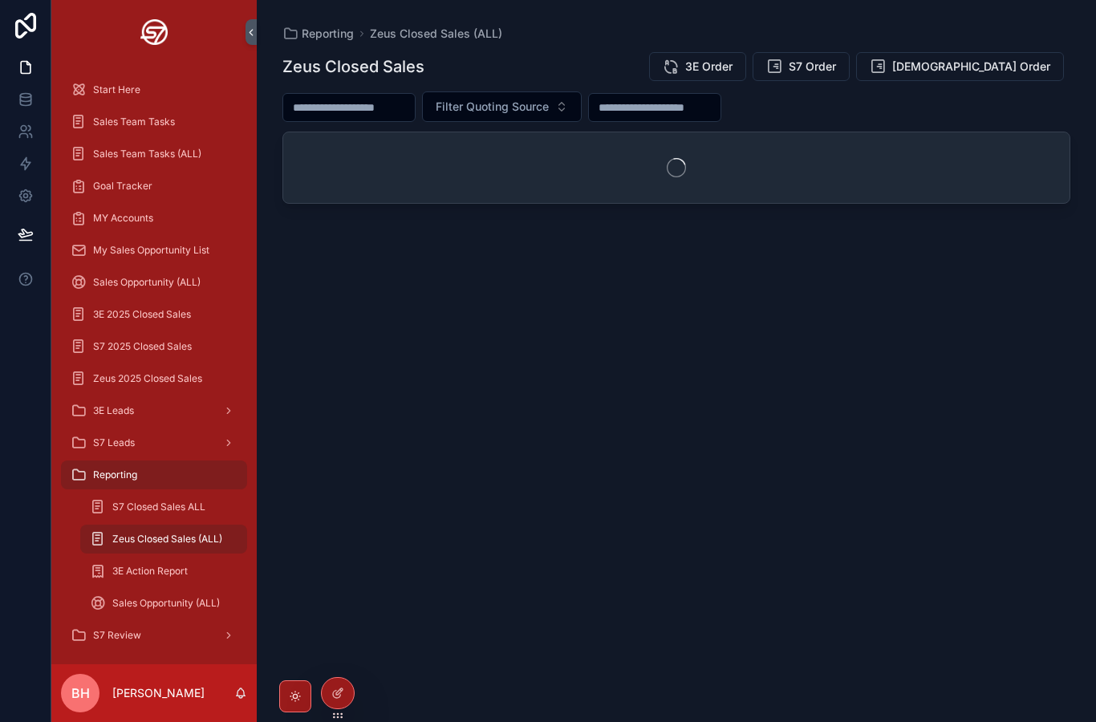
click at [148, 501] on span "S7 Closed Sales ALL" at bounding box center [158, 507] width 93 height 13
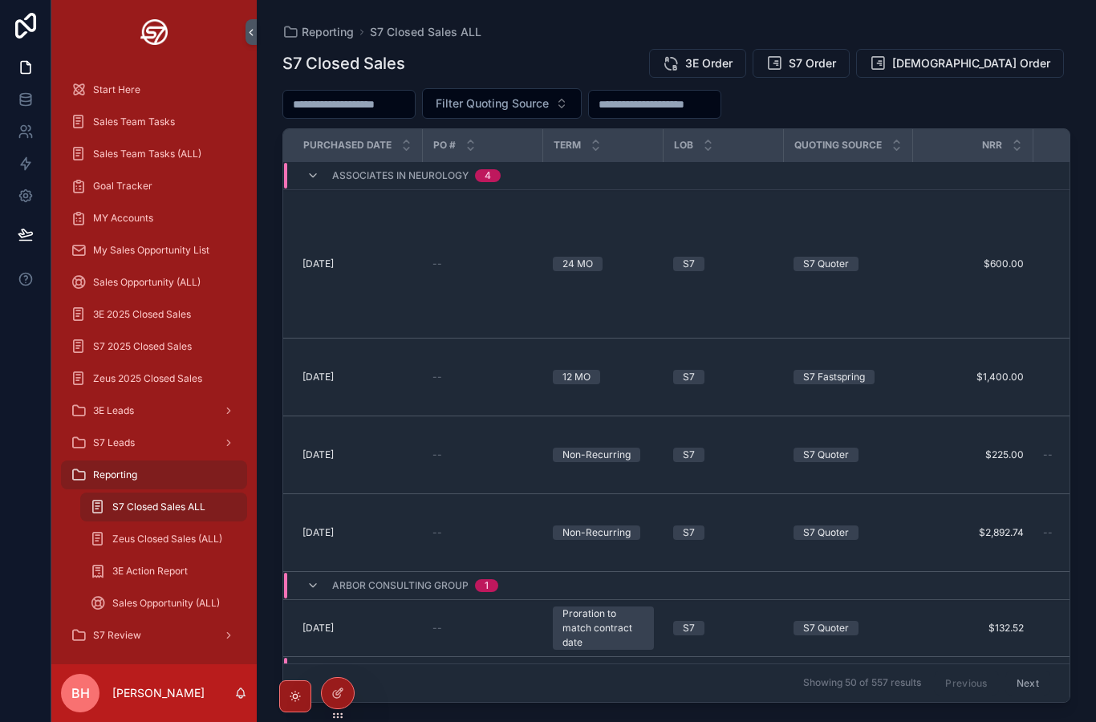
click at [112, 77] on div "Start Here" at bounding box center [154, 90] width 167 height 26
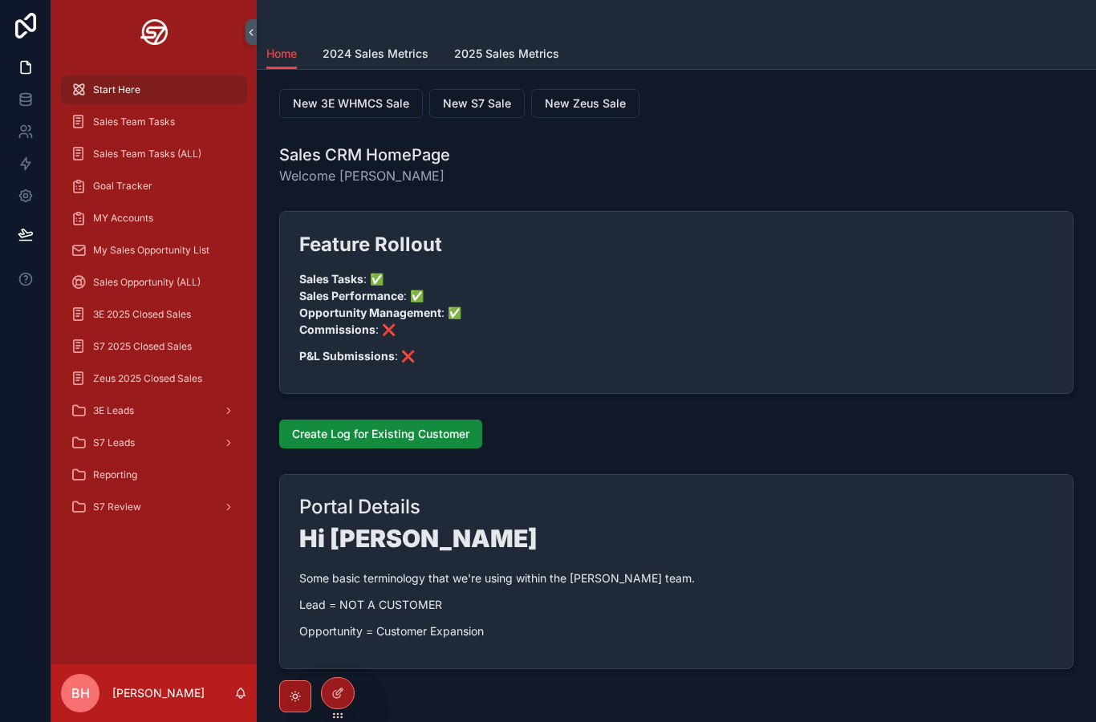
click at [491, 46] on span "2025 Sales Metrics" at bounding box center [506, 54] width 105 height 16
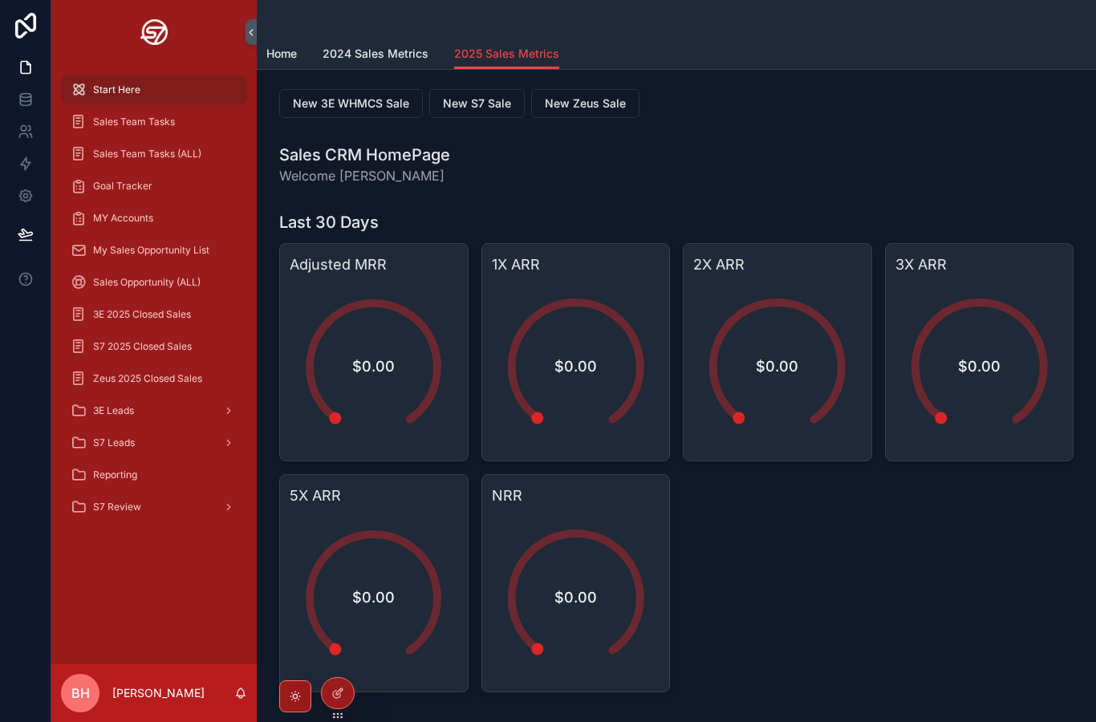
click at [174, 462] on div "Reporting" at bounding box center [154, 475] width 167 height 26
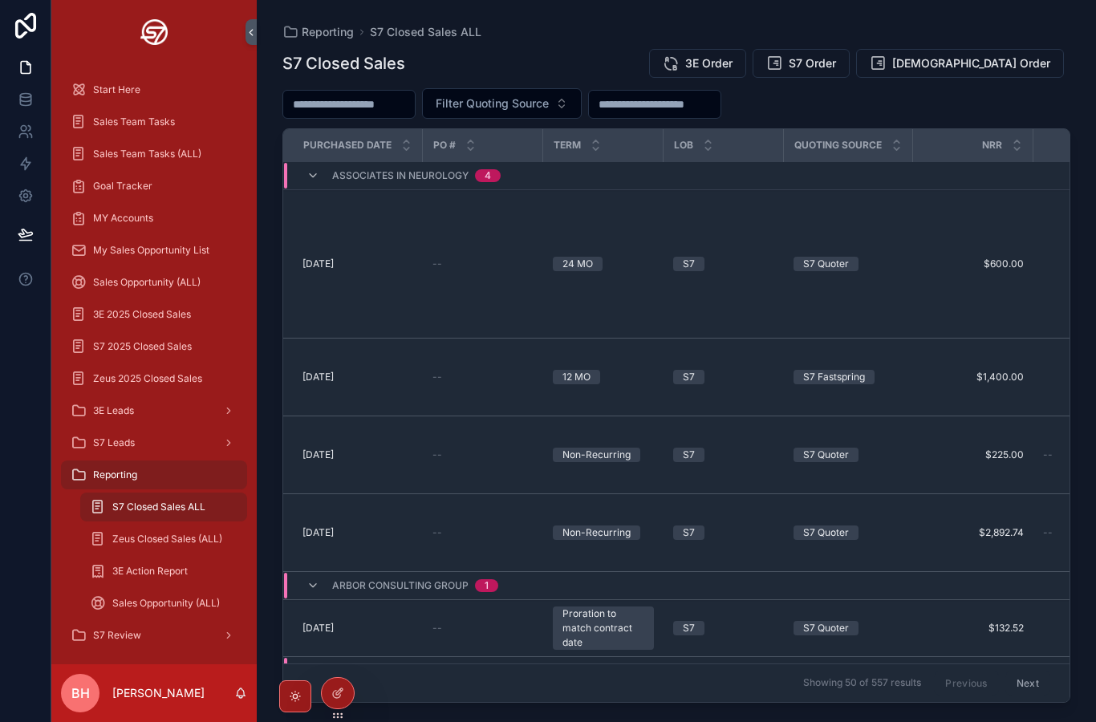
click at [340, 706] on div at bounding box center [338, 693] width 32 height 30
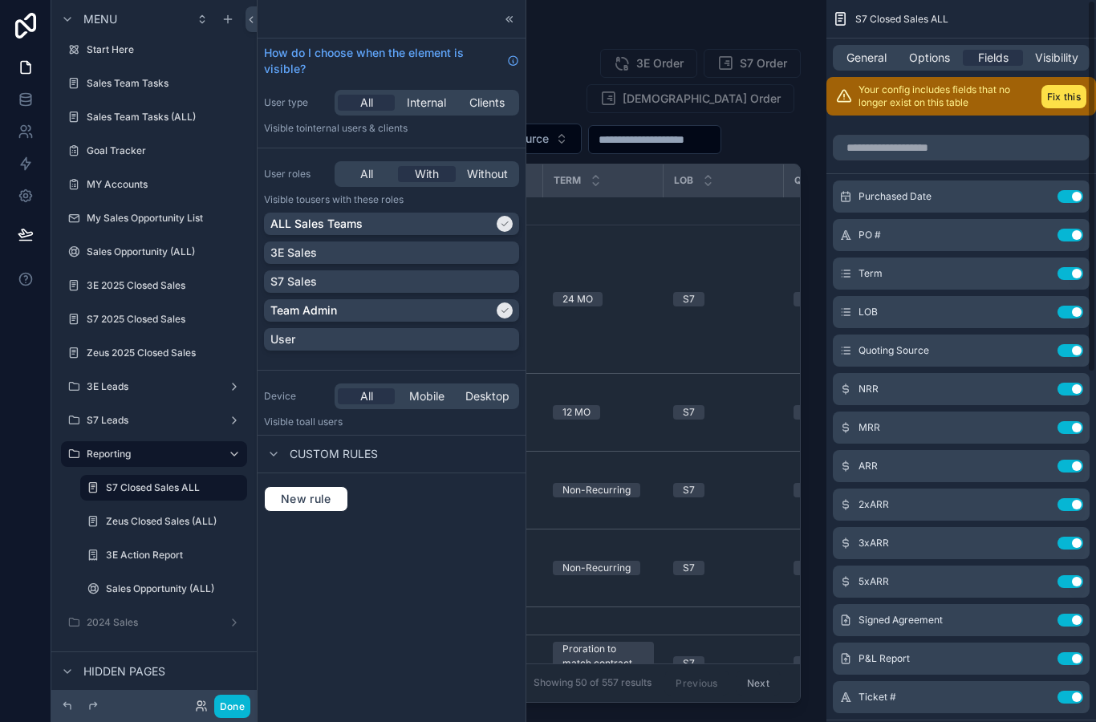
click at [921, 63] on span "Options" at bounding box center [929, 58] width 41 height 16
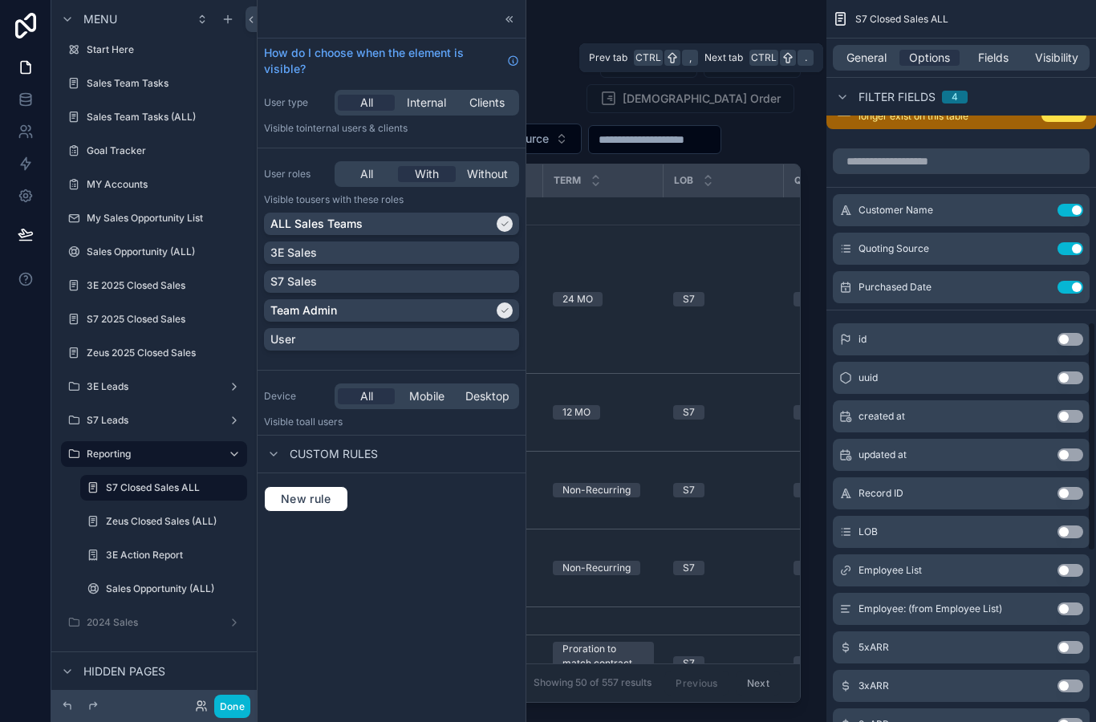
scroll to position [1100, 0]
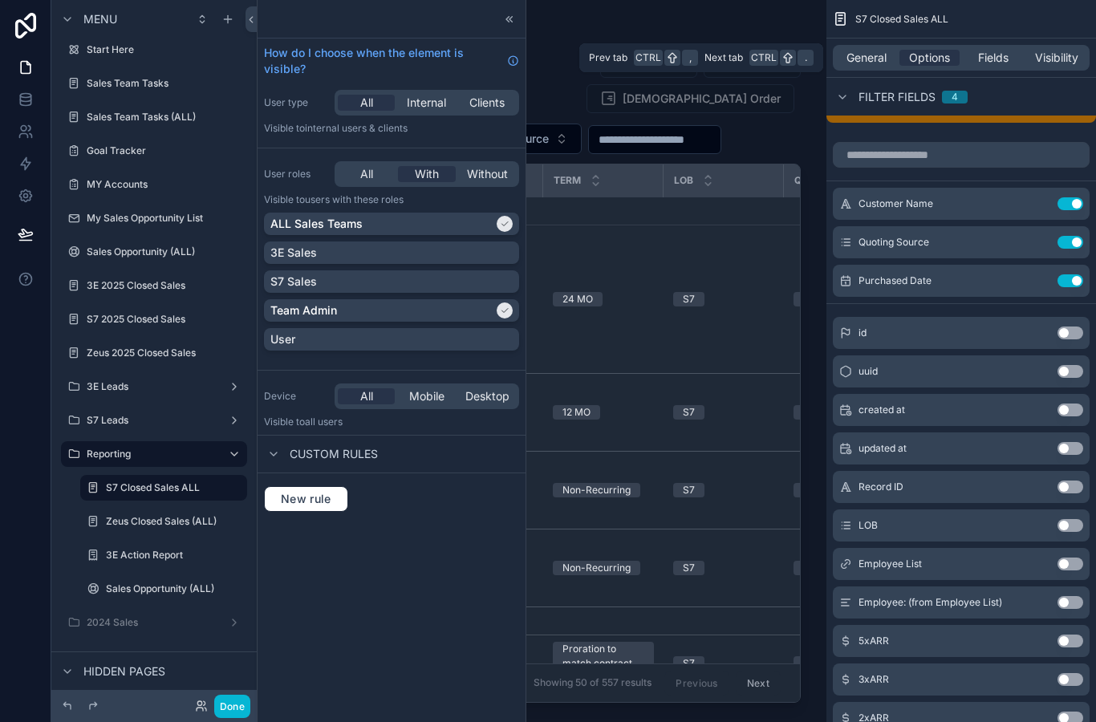
click at [1071, 567] on button "Use setting" at bounding box center [1071, 564] width 26 height 13
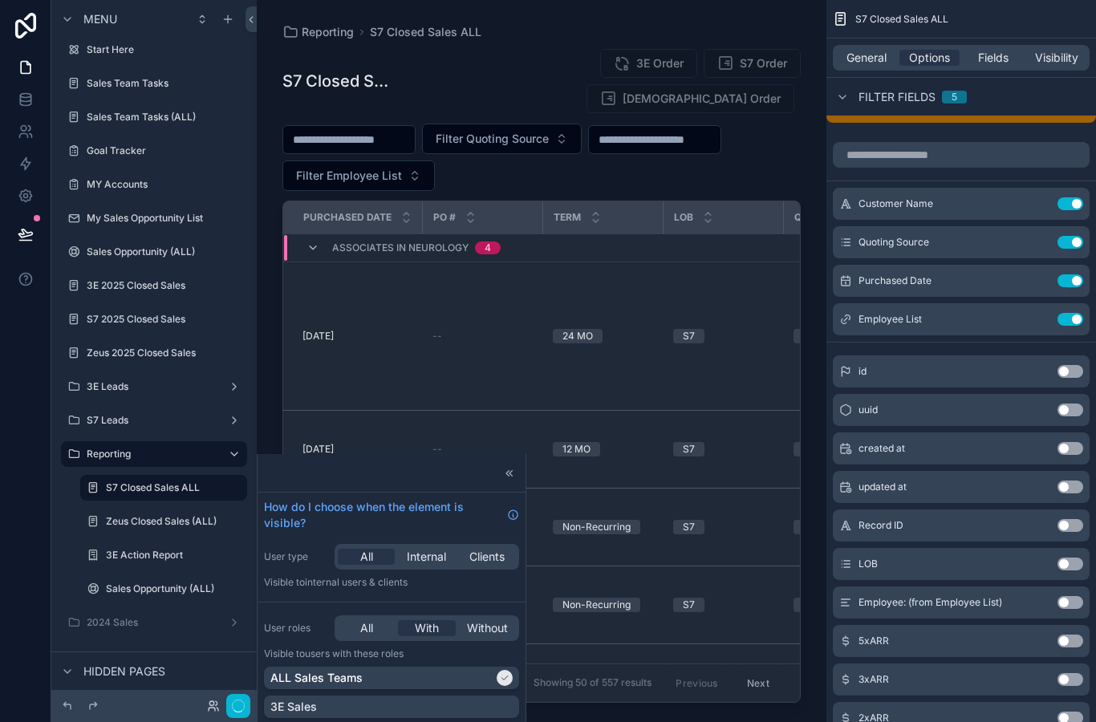
scroll to position [64, 0]
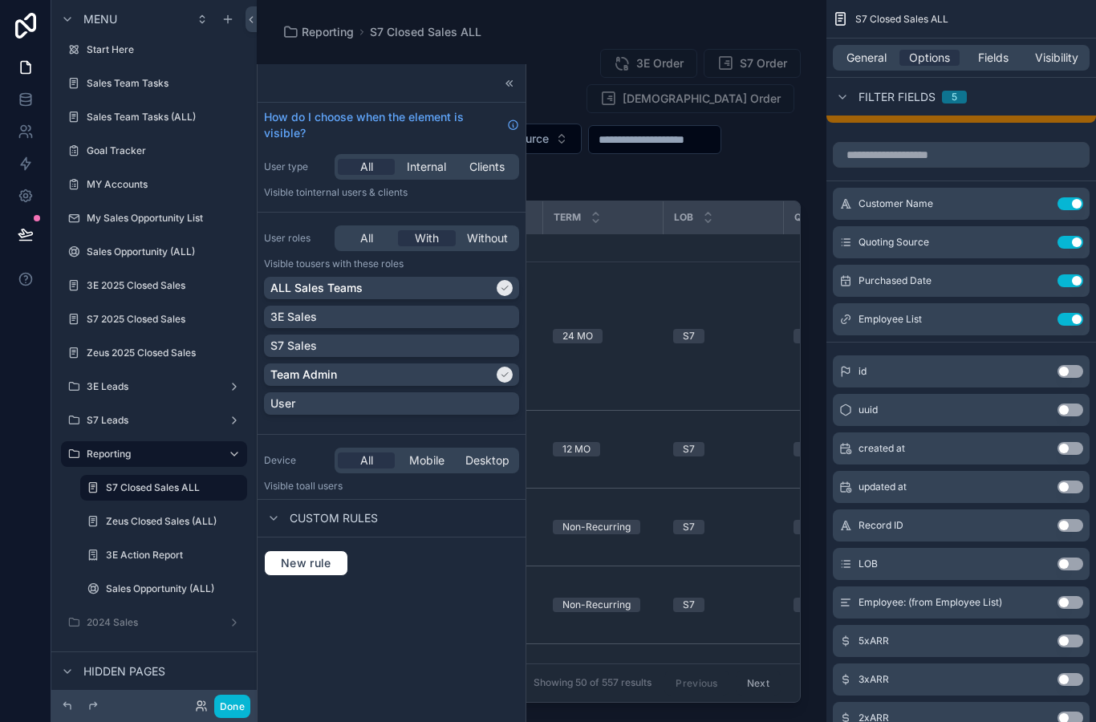
click at [238, 713] on button "Done" at bounding box center [232, 706] width 36 height 23
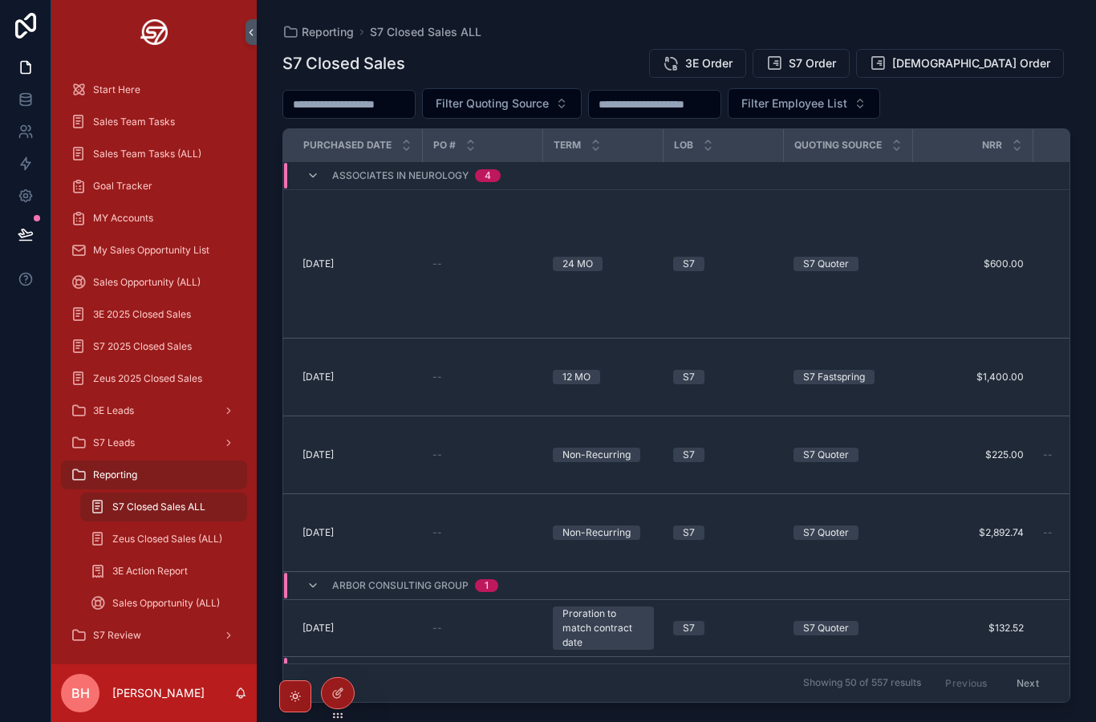
click at [19, 226] on icon at bounding box center [26, 234] width 16 height 16
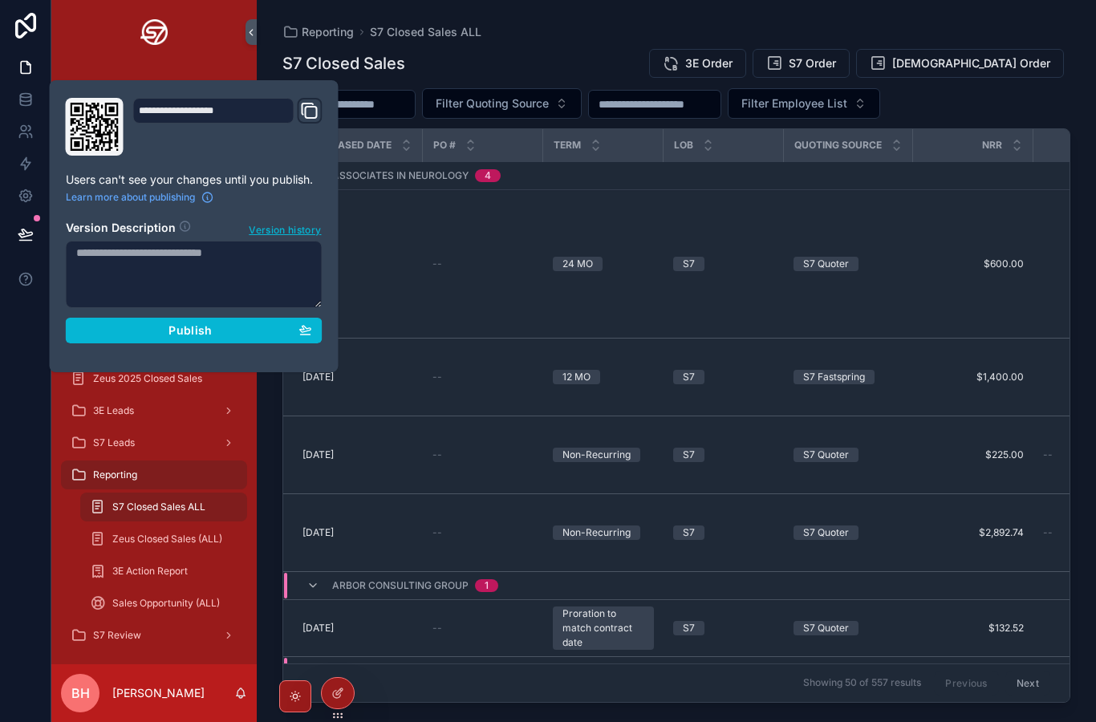
click at [177, 323] on span "Publish" at bounding box center [190, 330] width 43 height 14
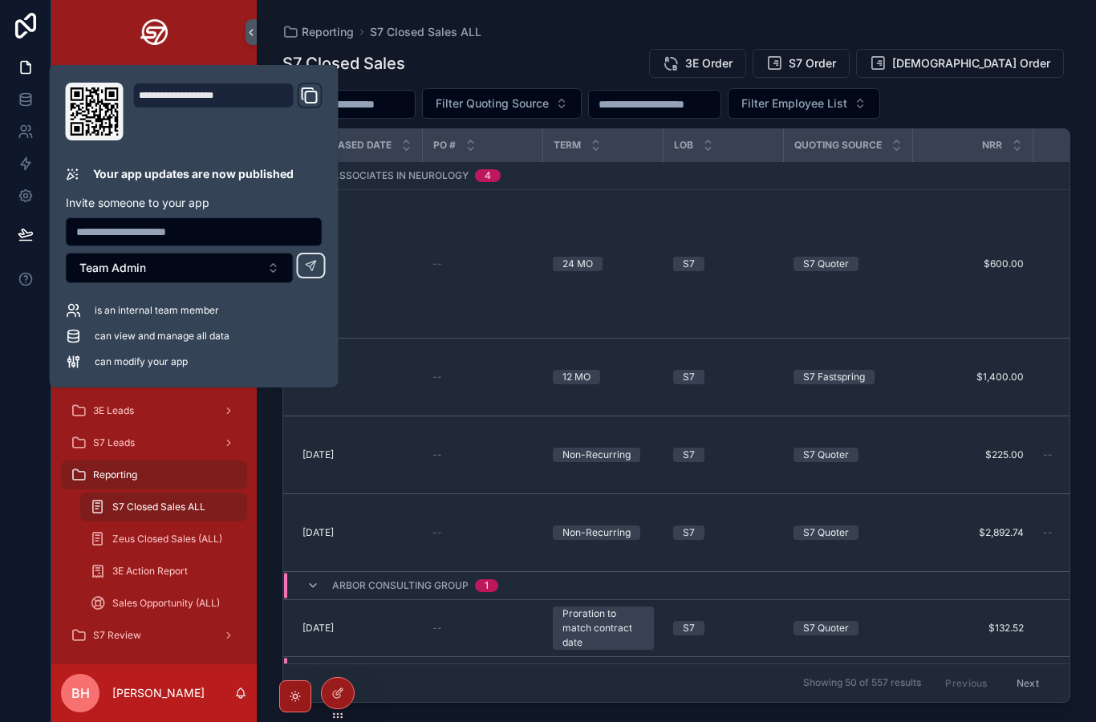
click at [328, 699] on div at bounding box center [338, 693] width 32 height 30
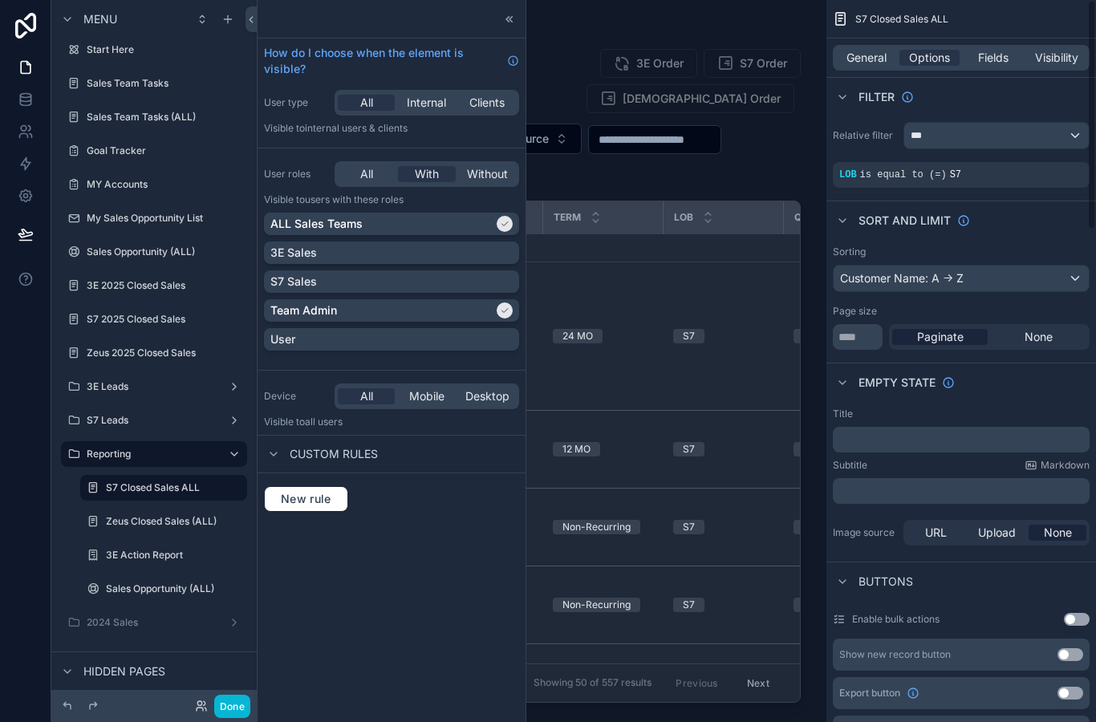
click at [864, 46] on div "General Options Fields Visibility" at bounding box center [961, 58] width 257 height 26
click at [857, 59] on span "General" at bounding box center [867, 58] width 40 height 16
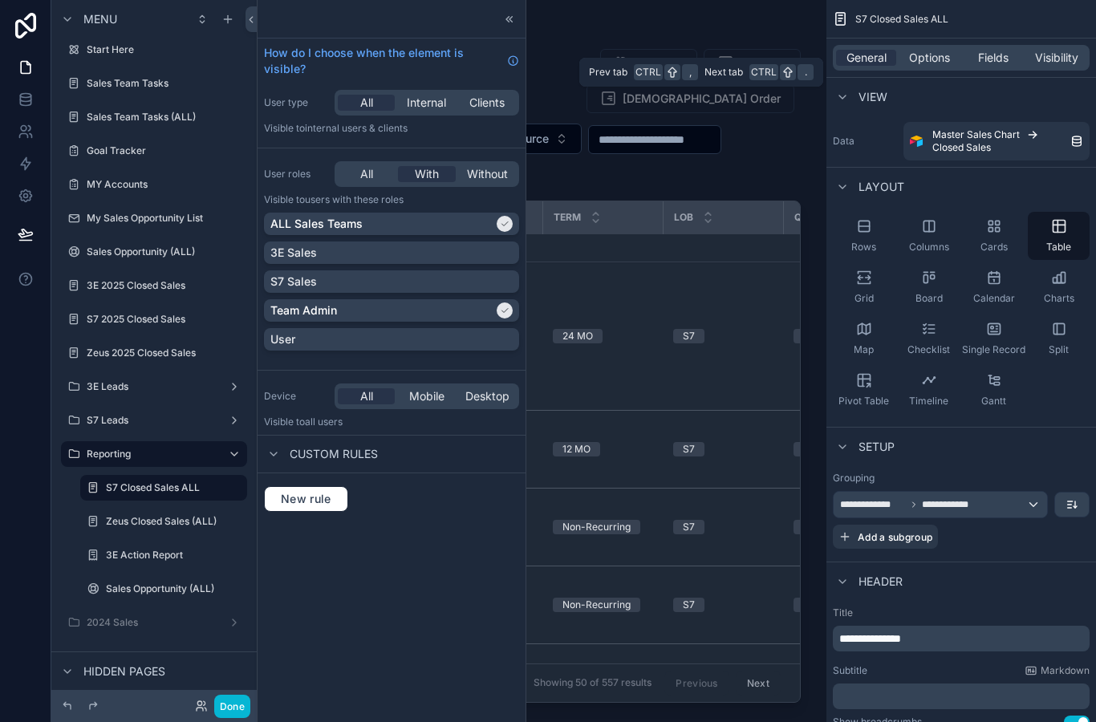
click at [843, 296] on div "Grid" at bounding box center [864, 287] width 62 height 48
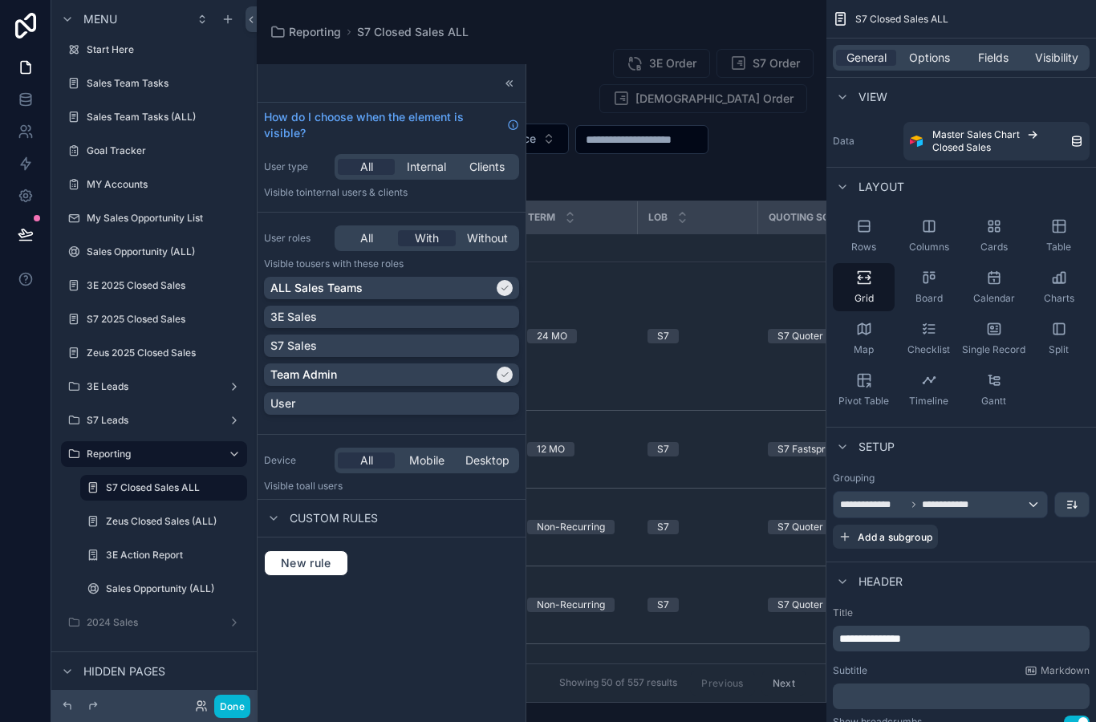
click at [226, 711] on button "Done" at bounding box center [232, 706] width 36 height 23
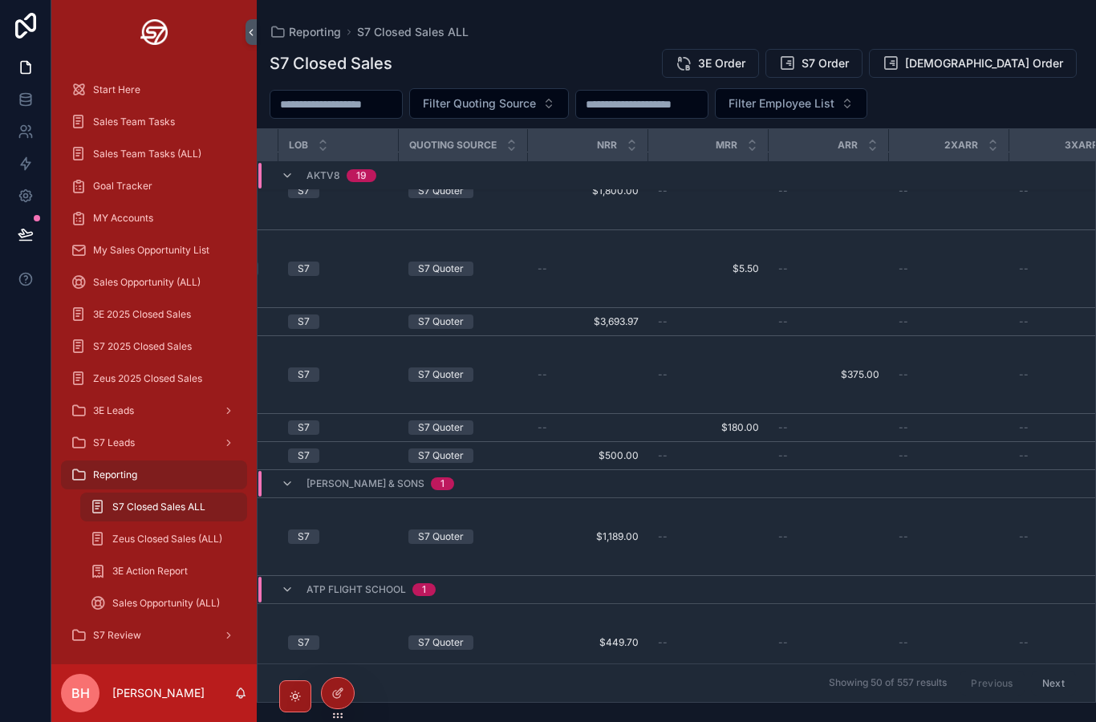
scroll to position [1266, 347]
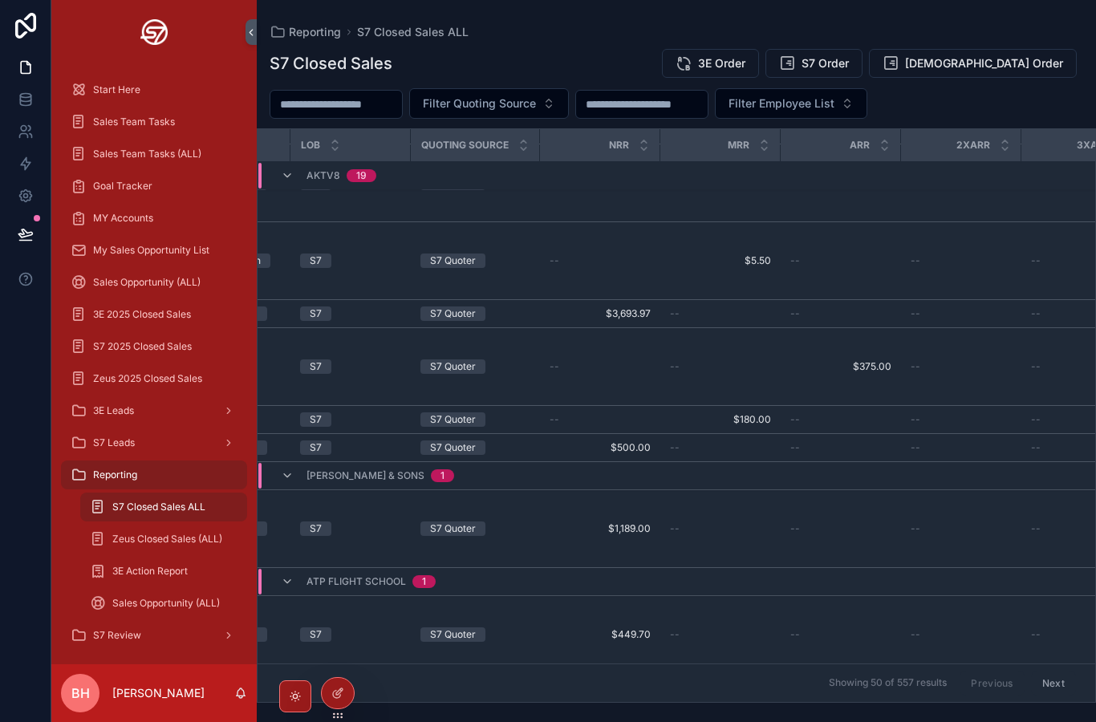
click at [347, 688] on div at bounding box center [338, 693] width 32 height 30
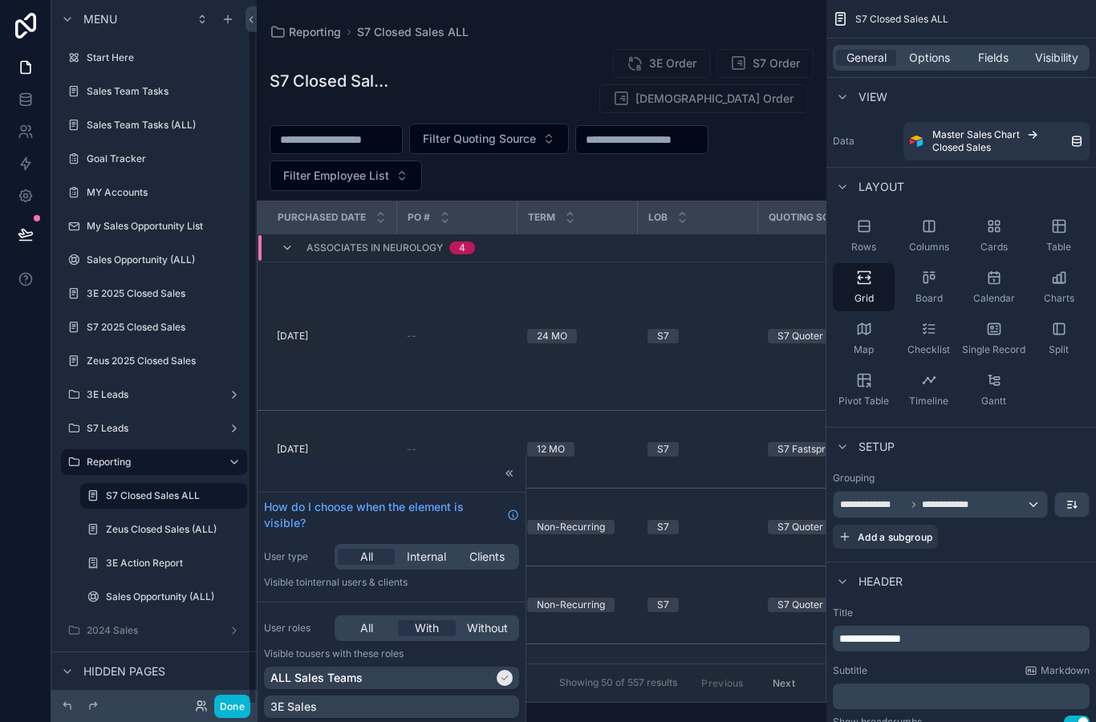
scroll to position [8, 0]
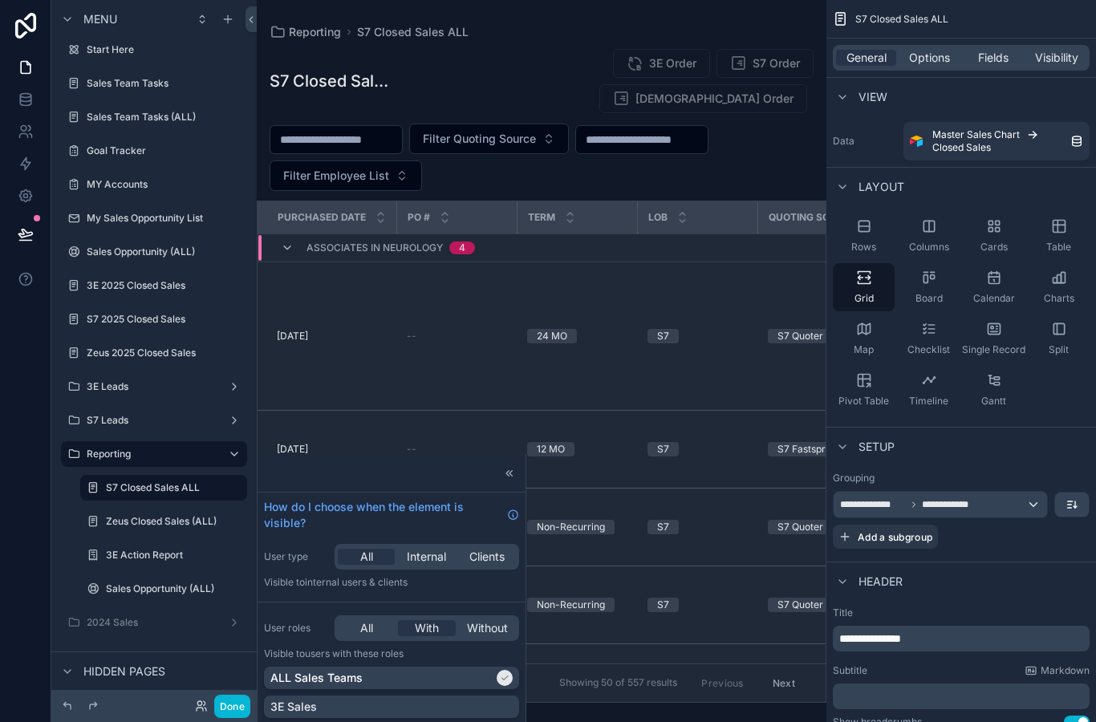
click at [851, 212] on div "Rows" at bounding box center [864, 236] width 62 height 48
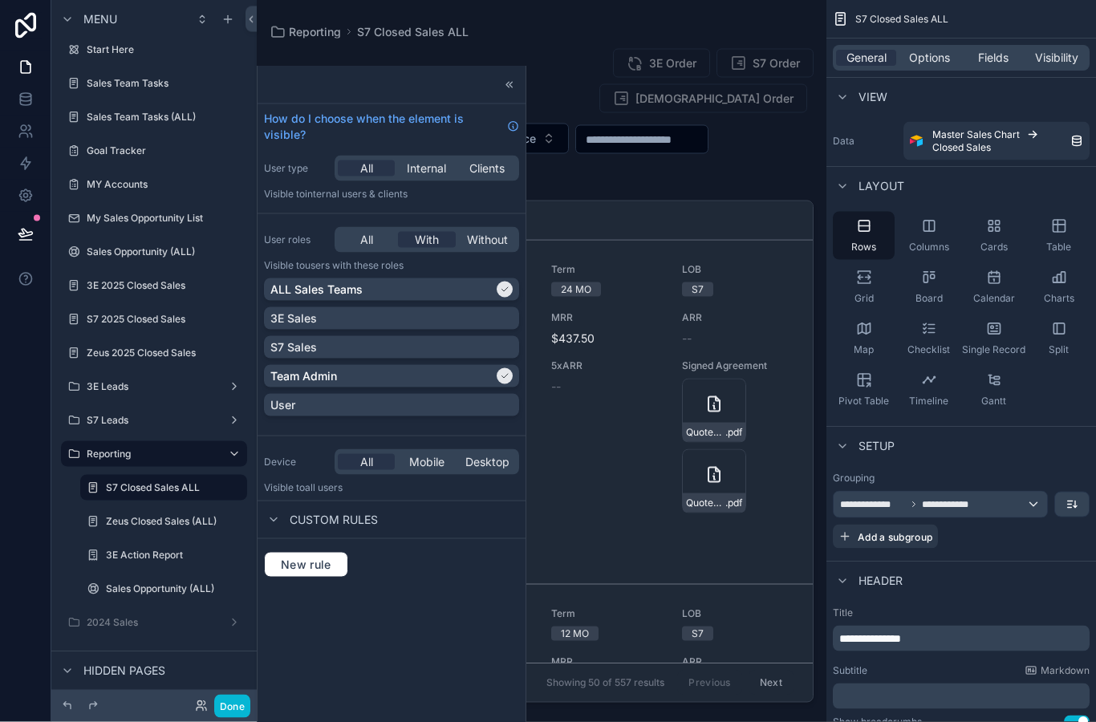
scroll to position [39, 0]
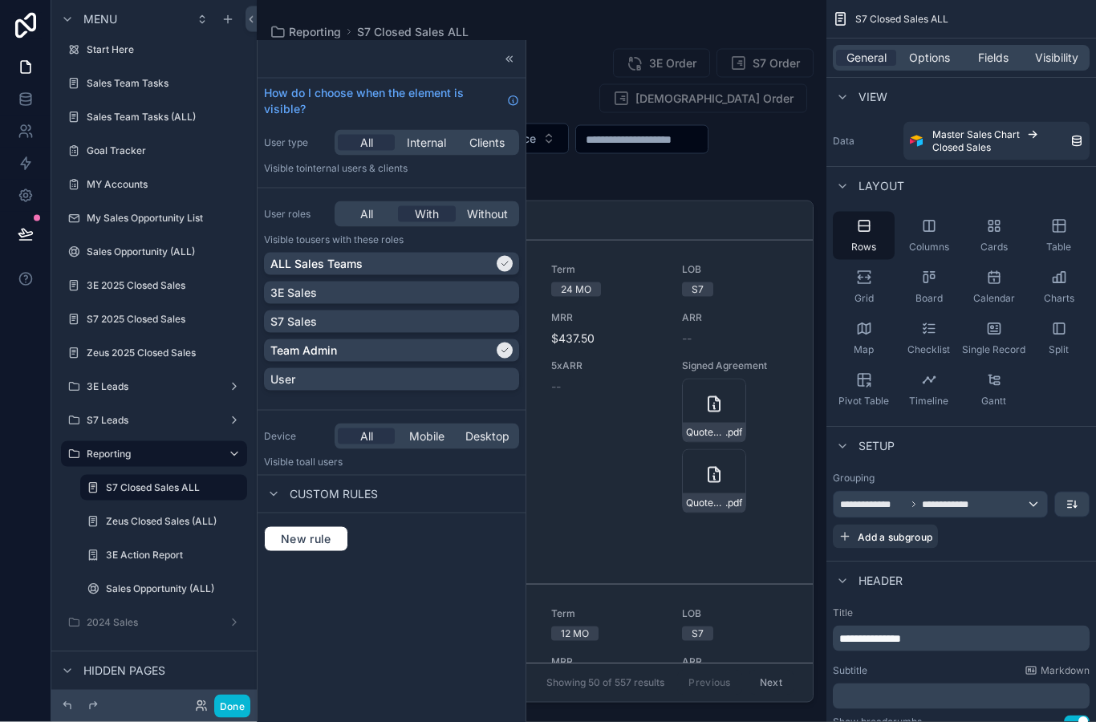
click at [240, 709] on button "Done" at bounding box center [232, 706] width 36 height 23
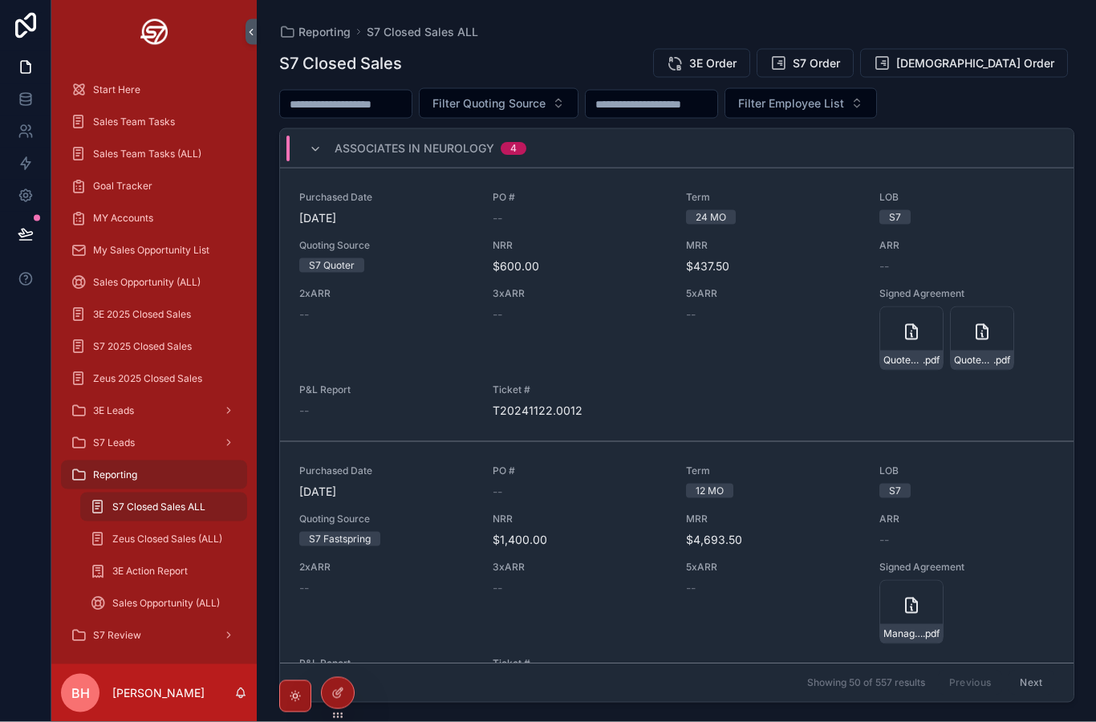
scroll to position [40, 0]
click at [336, 690] on icon at bounding box center [337, 693] width 13 height 13
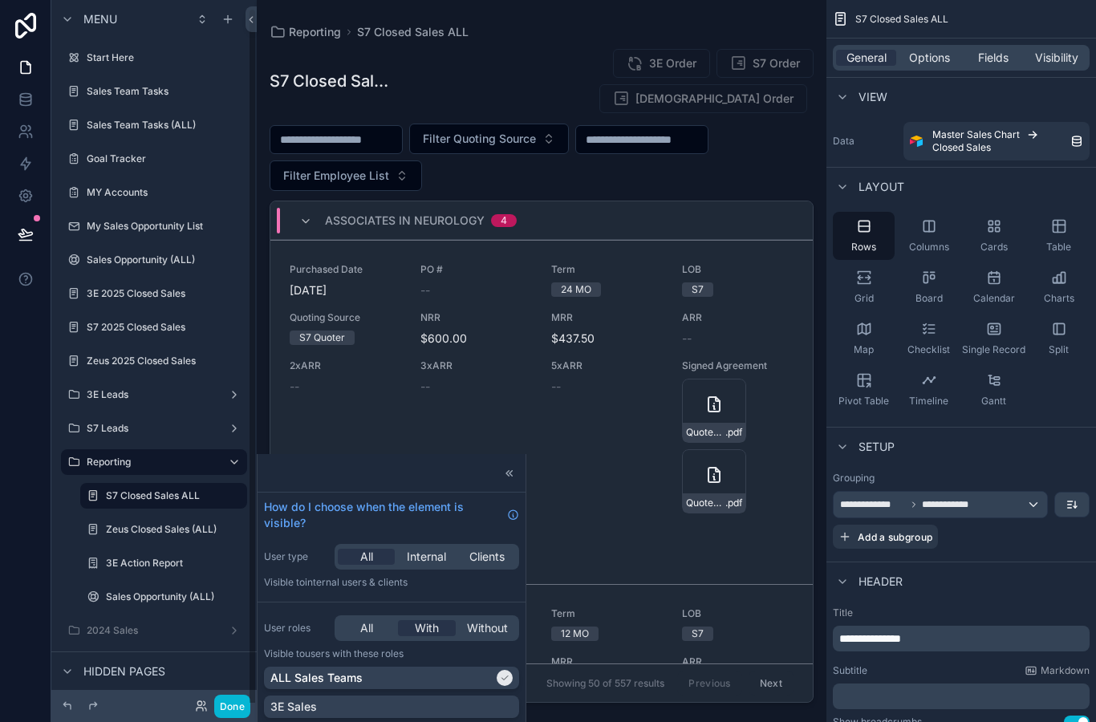
scroll to position [8, 0]
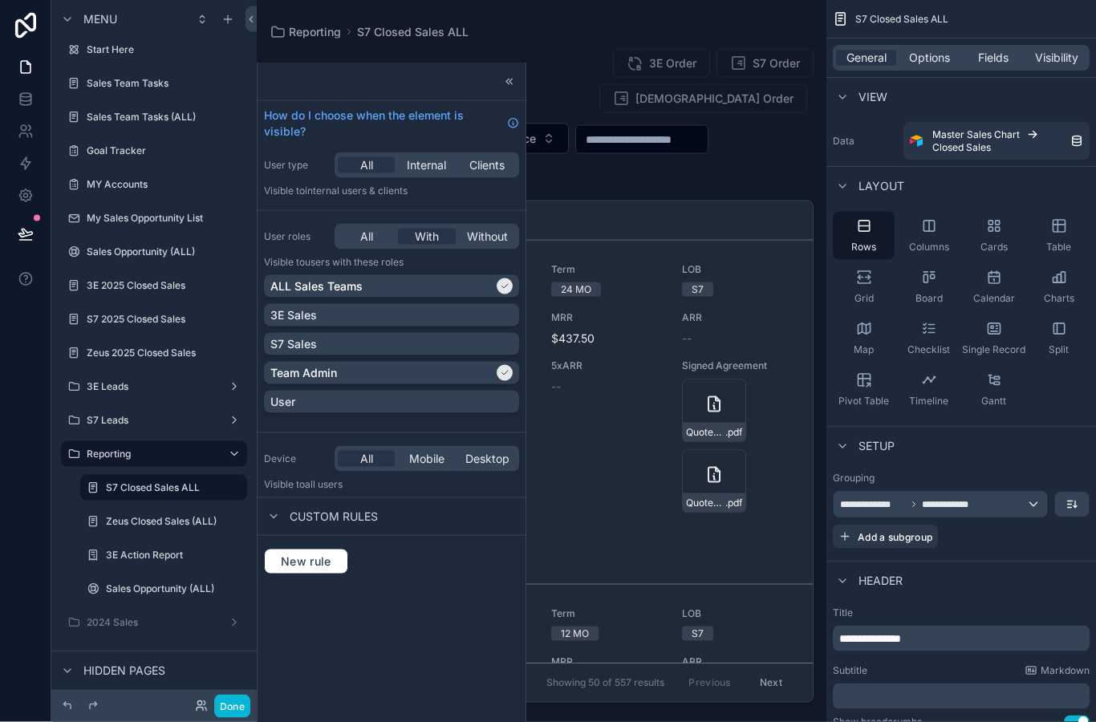
click at [859, 375] on icon "scrollable content" at bounding box center [864, 381] width 12 height 12
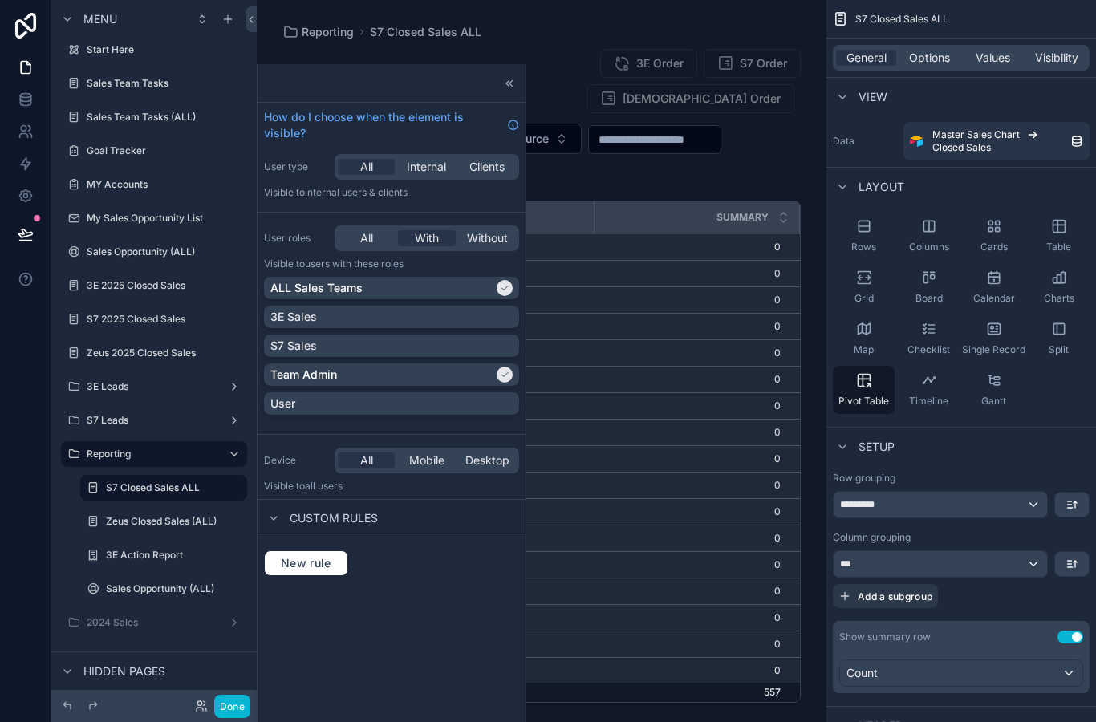
click at [230, 713] on button "Done" at bounding box center [232, 706] width 36 height 23
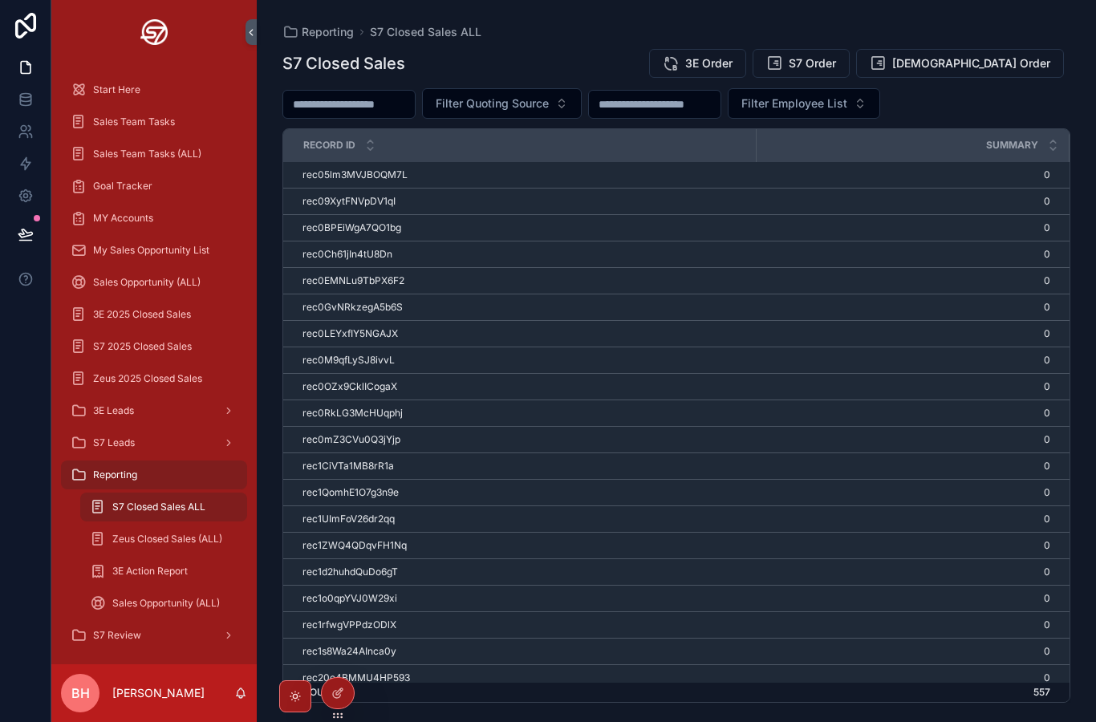
click at [338, 696] on icon at bounding box center [337, 693] width 13 height 13
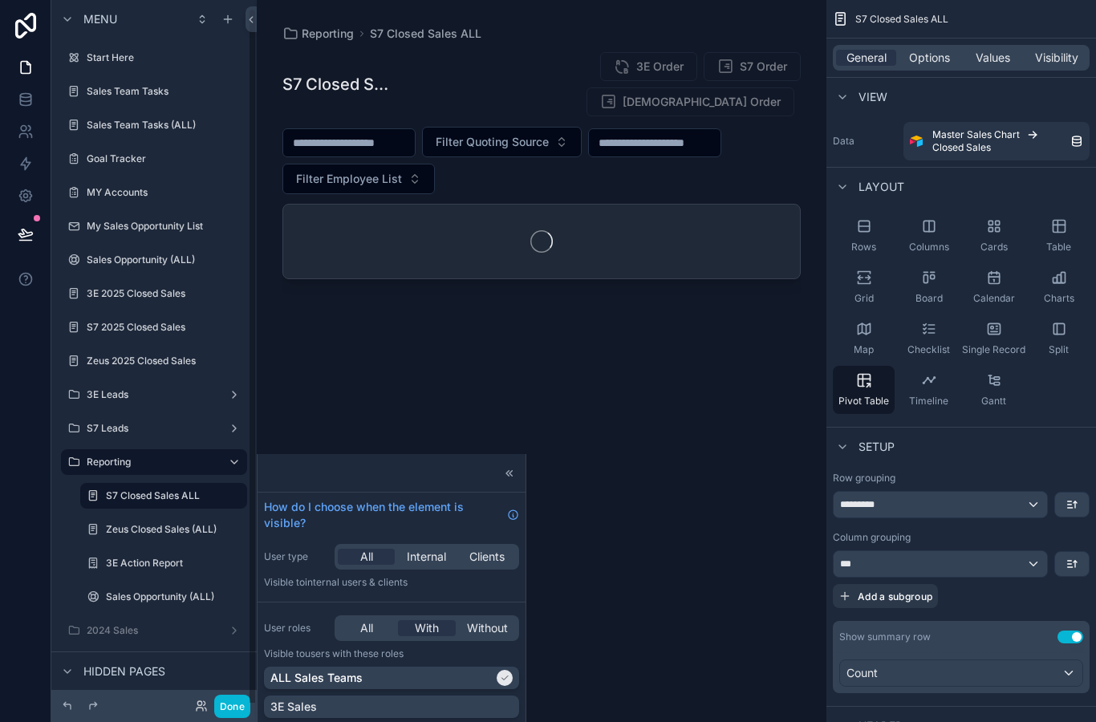
scroll to position [8, 0]
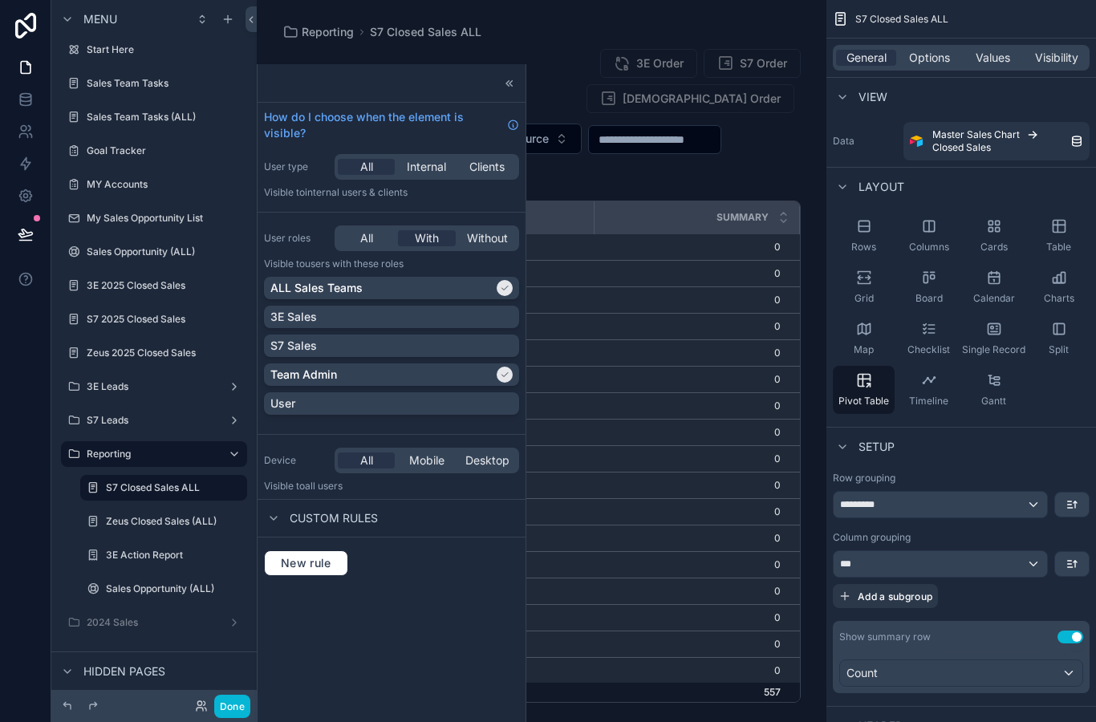
click at [860, 272] on icon "scrollable content" at bounding box center [864, 273] width 12 height 2
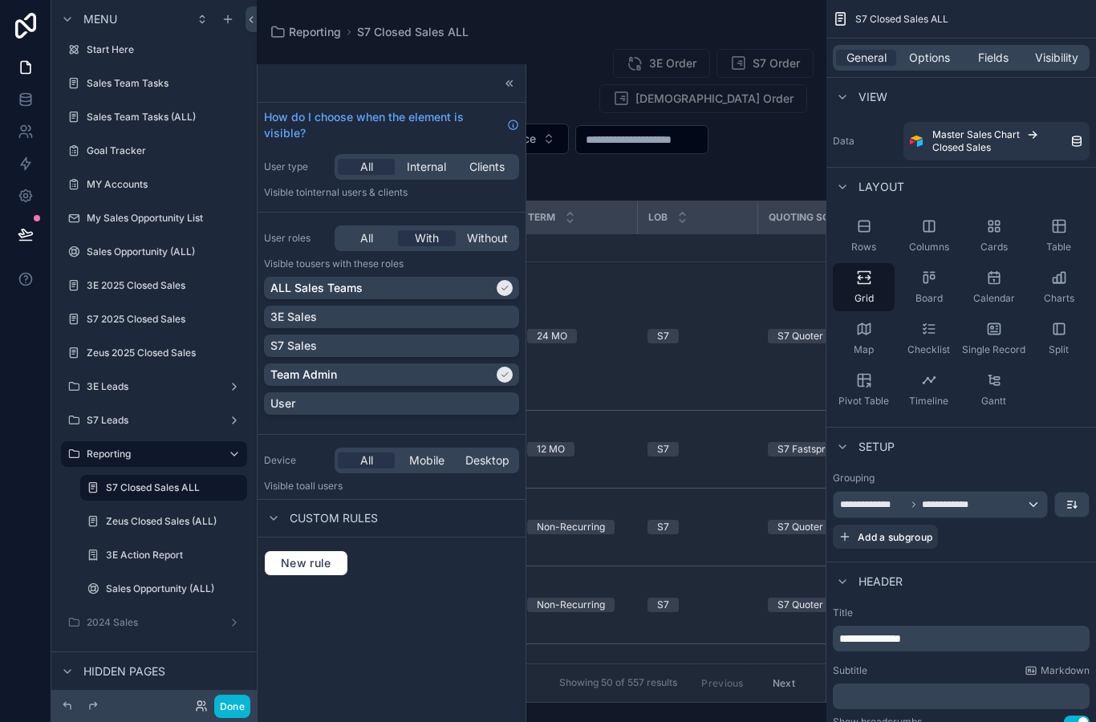
click at [248, 697] on button "Done" at bounding box center [232, 706] width 36 height 23
